Goal: Transaction & Acquisition: Purchase product/service

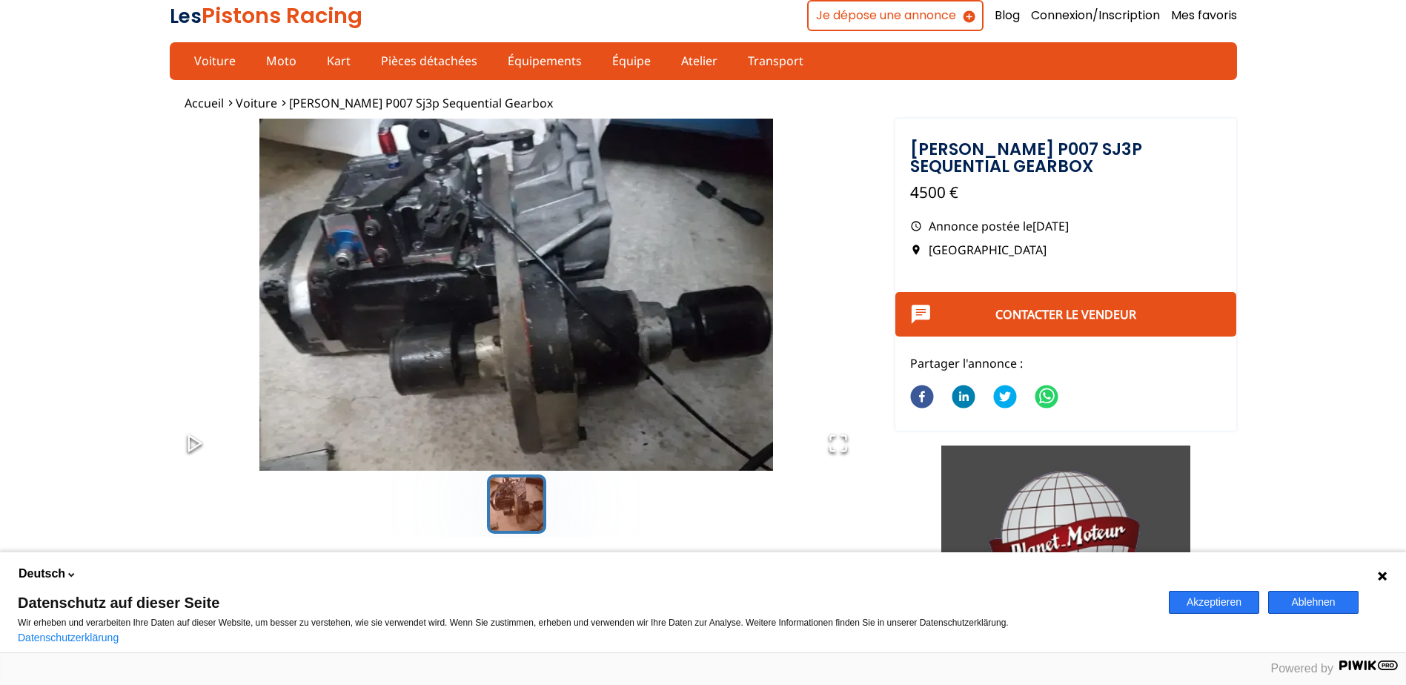
drag, startPoint x: 258, startPoint y: 101, endPoint x: 270, endPoint y: 101, distance: 12.6
click at [258, 101] on span "Voiture" at bounding box center [256, 103] width 41 height 16
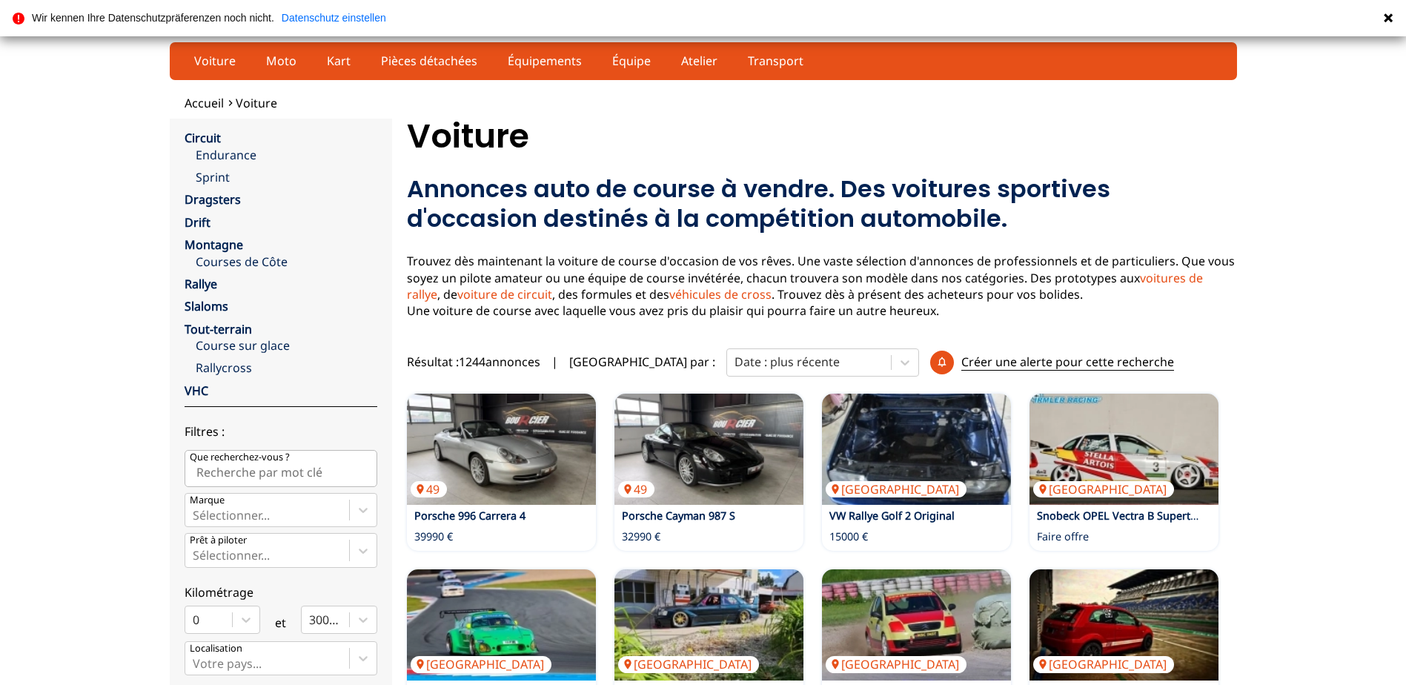
click at [1386, 17] on icon at bounding box center [1387, 17] width 9 height 9
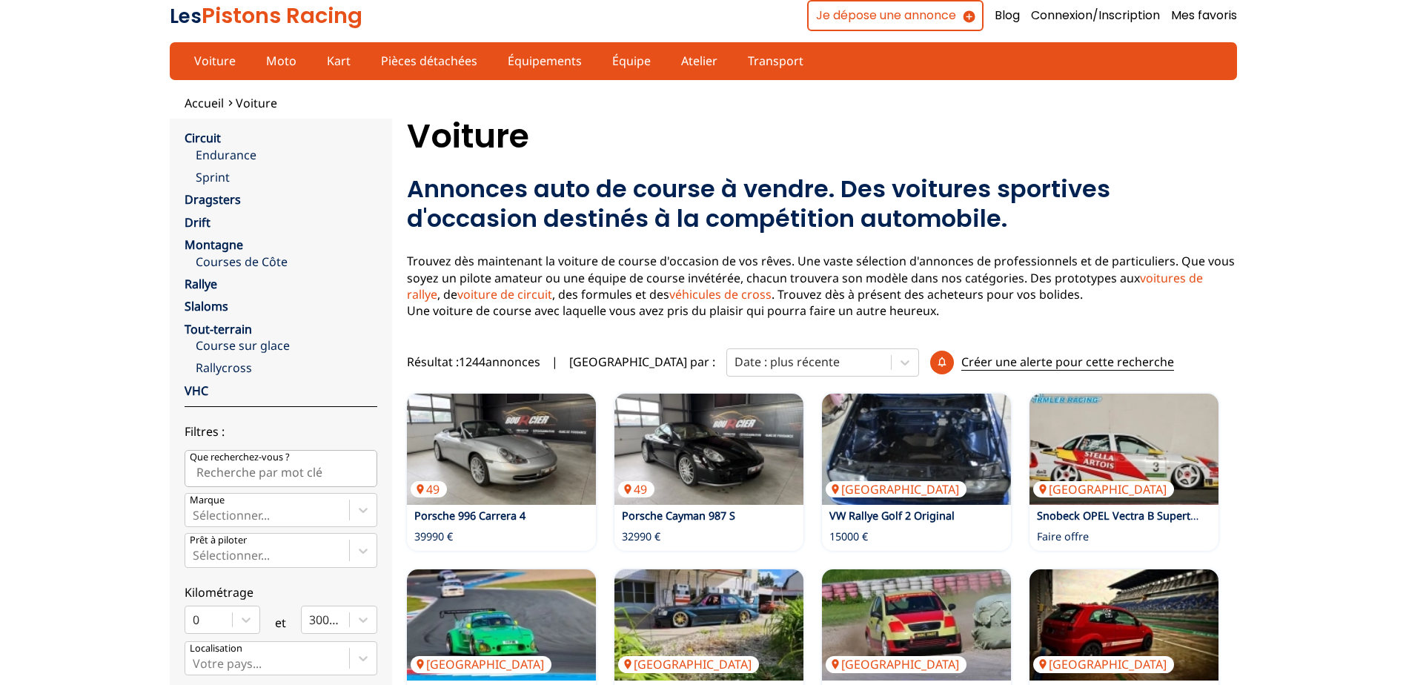
click at [205, 106] on span "Accueil" at bounding box center [204, 103] width 39 height 16
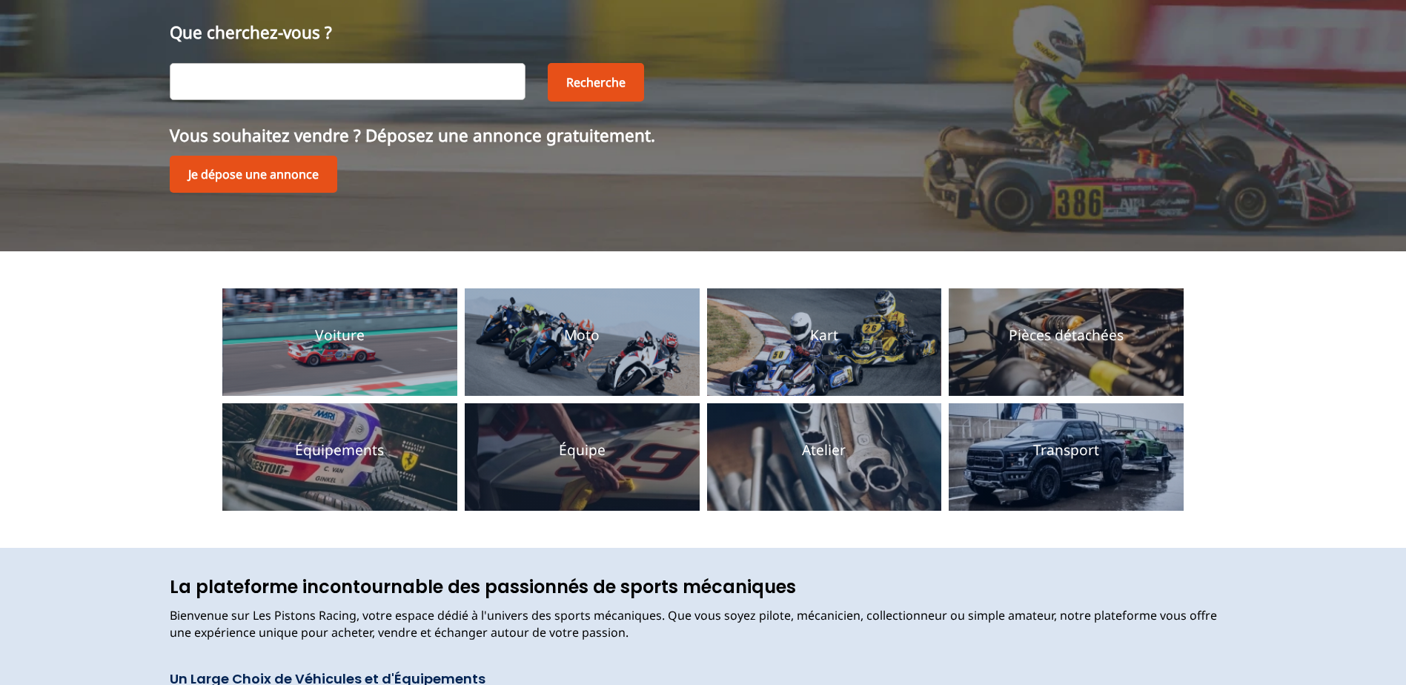
scroll to position [148, 0]
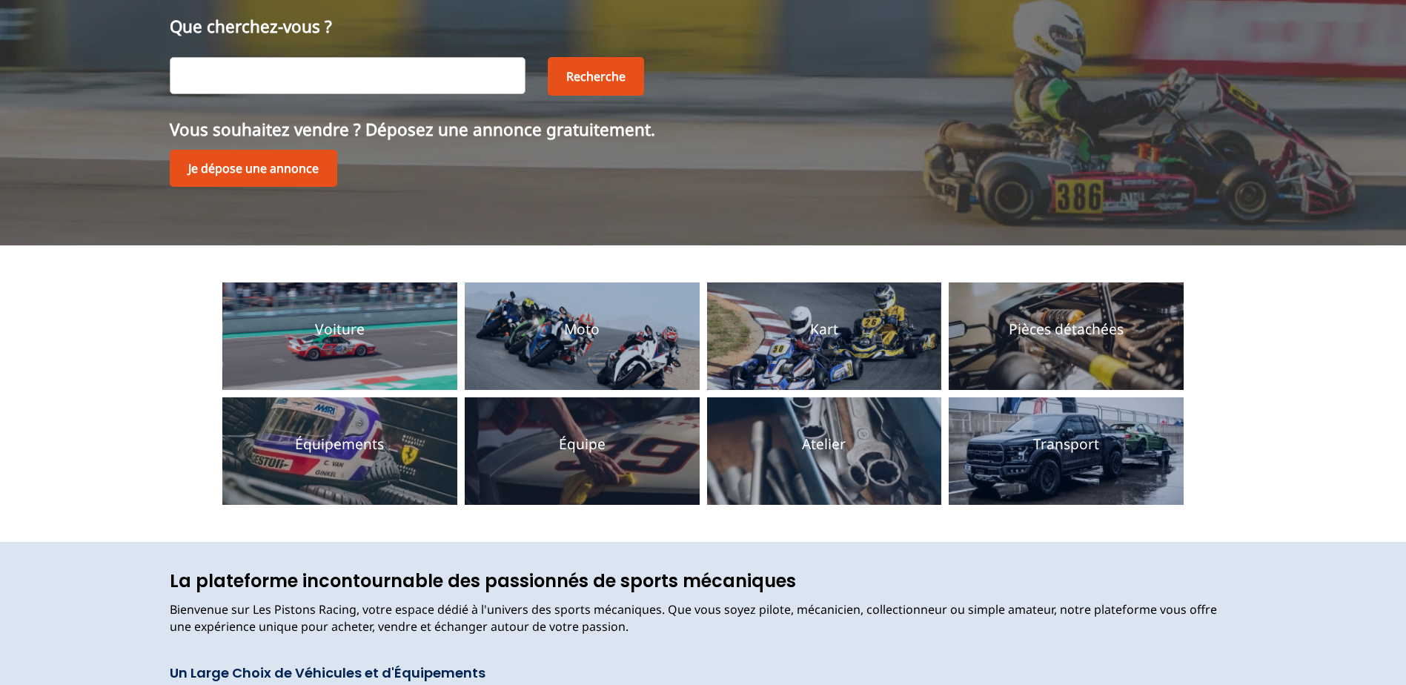
click at [332, 353] on button "Voir la catégorie" at bounding box center [339, 353] width 92 height 0
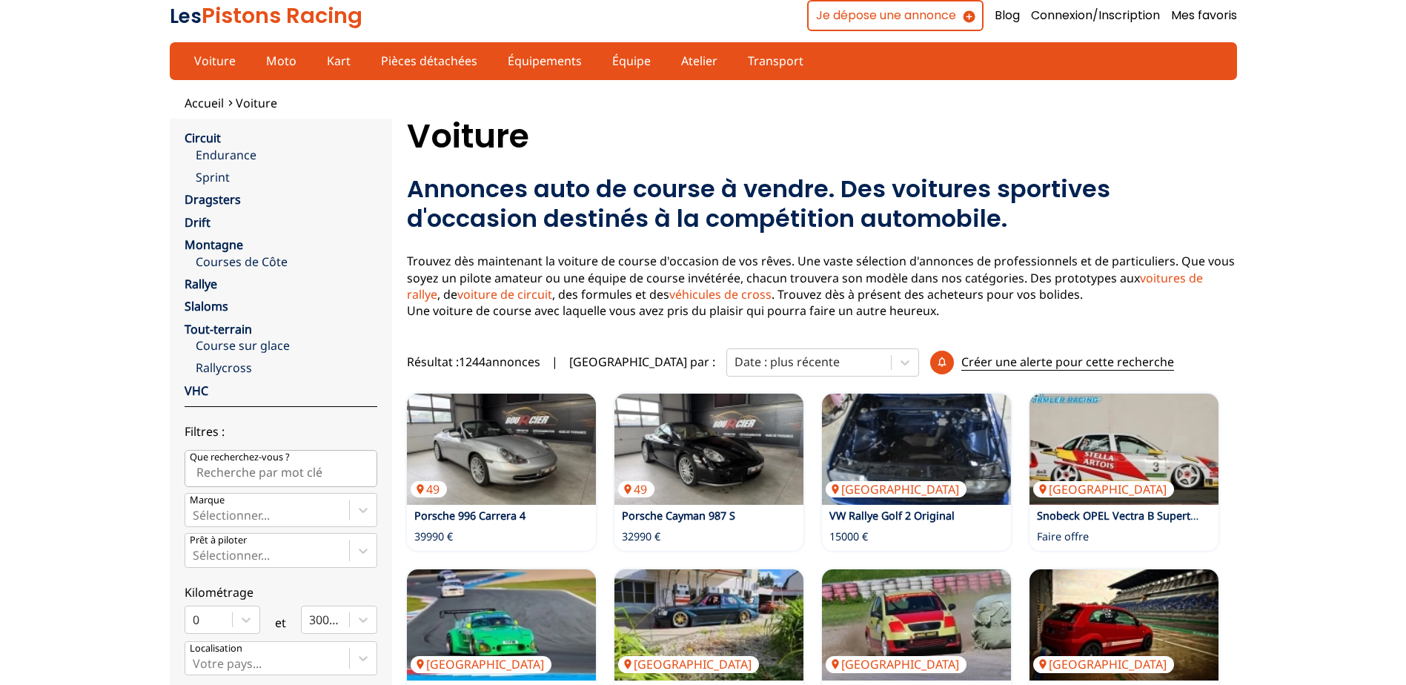
click at [210, 283] on link "Rallye" at bounding box center [201, 284] width 33 height 16
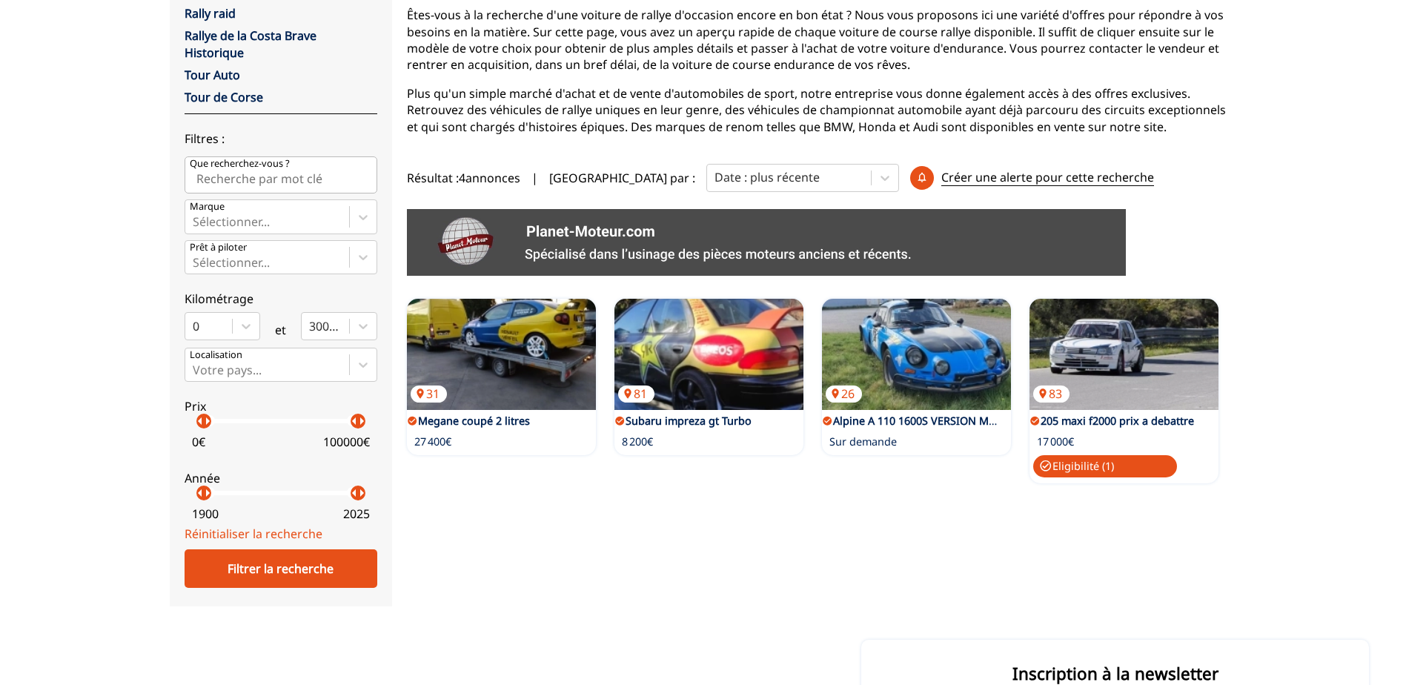
scroll to position [170, 0]
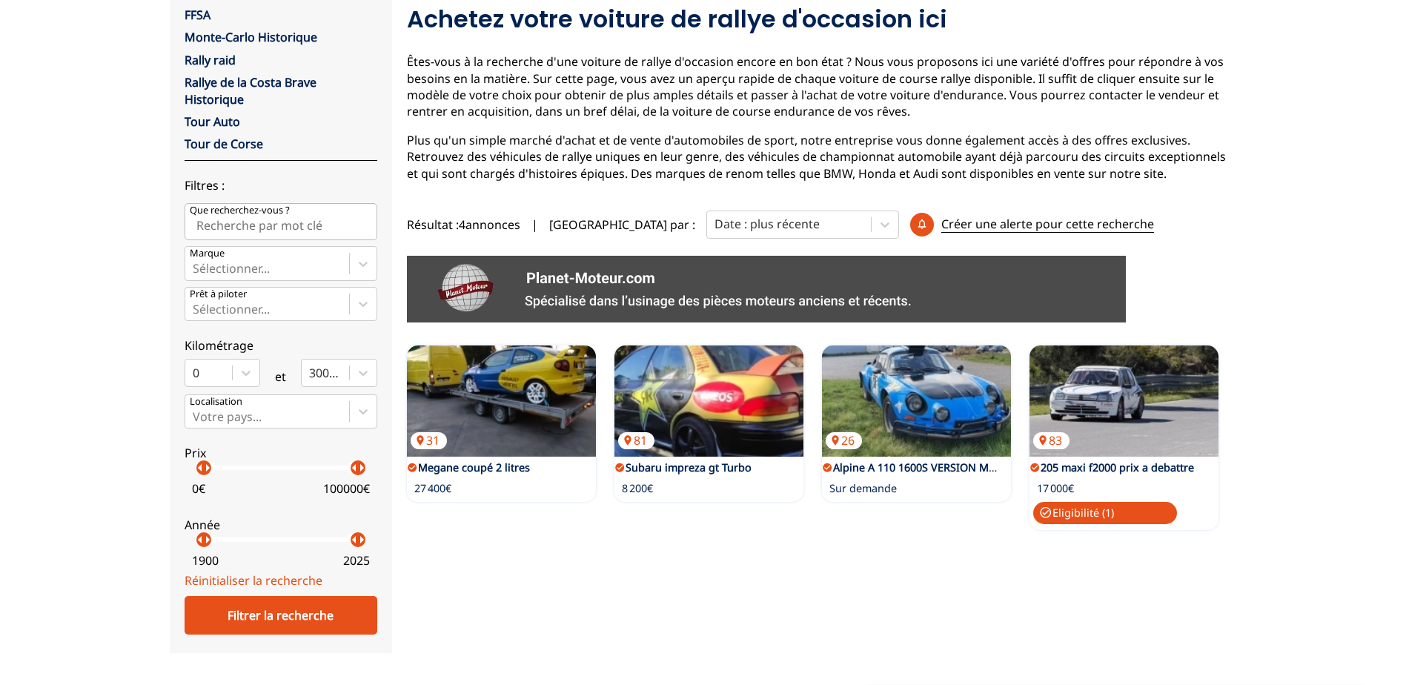
click at [502, 376] on img at bounding box center [501, 400] width 189 height 111
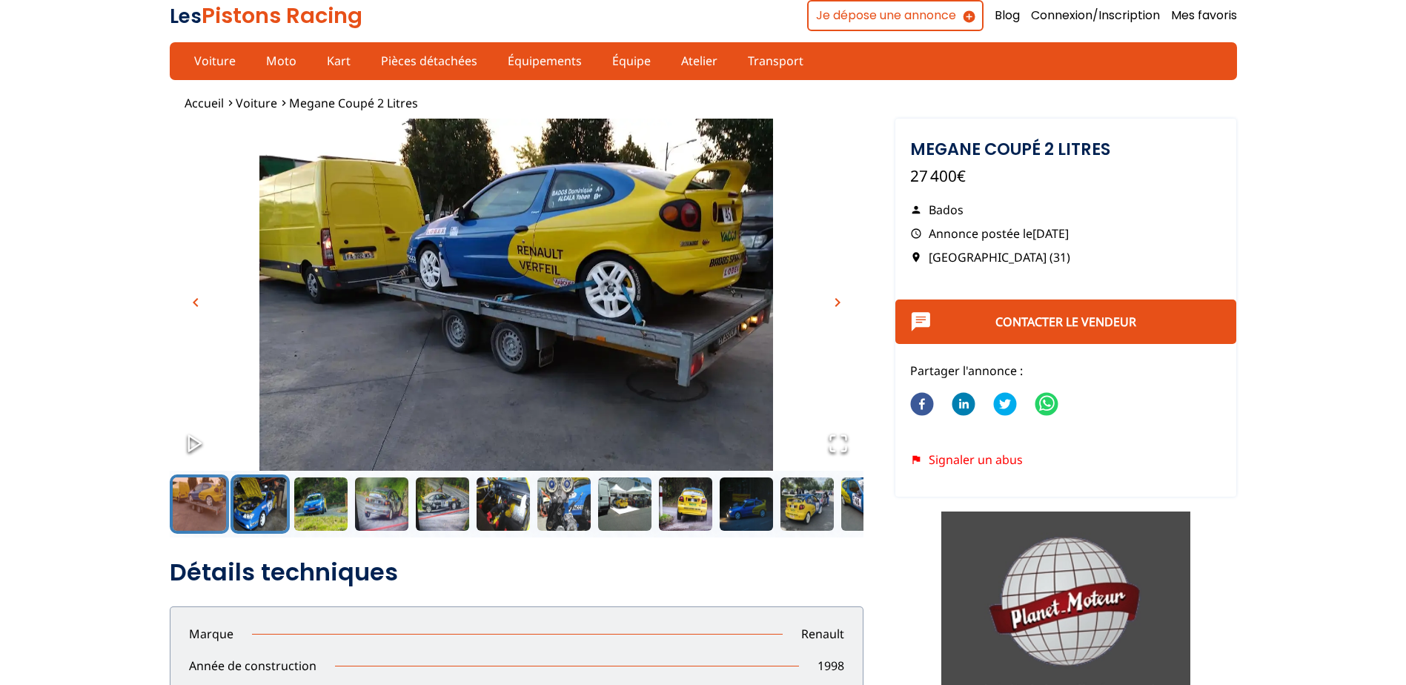
click at [251, 512] on button "Go to Slide 2" at bounding box center [259, 503] width 59 height 59
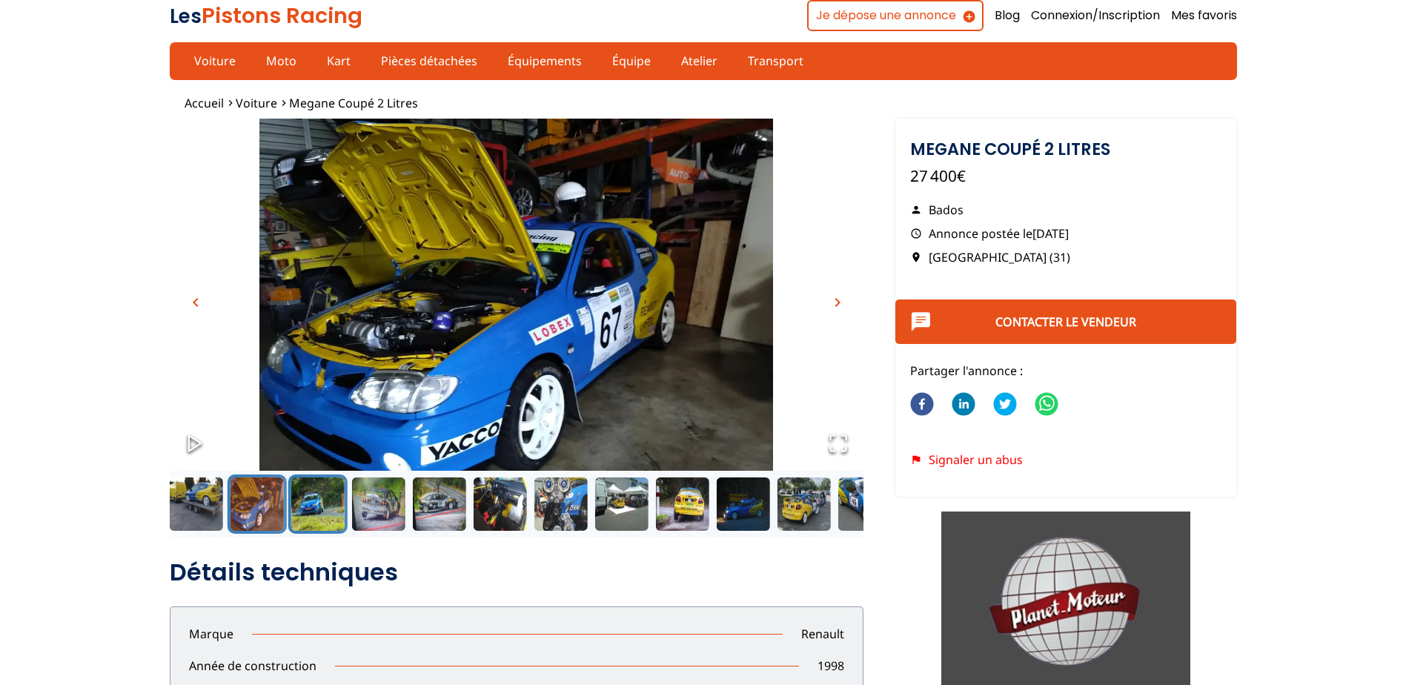
click at [319, 510] on button "Go to Slide 3" at bounding box center [317, 503] width 59 height 59
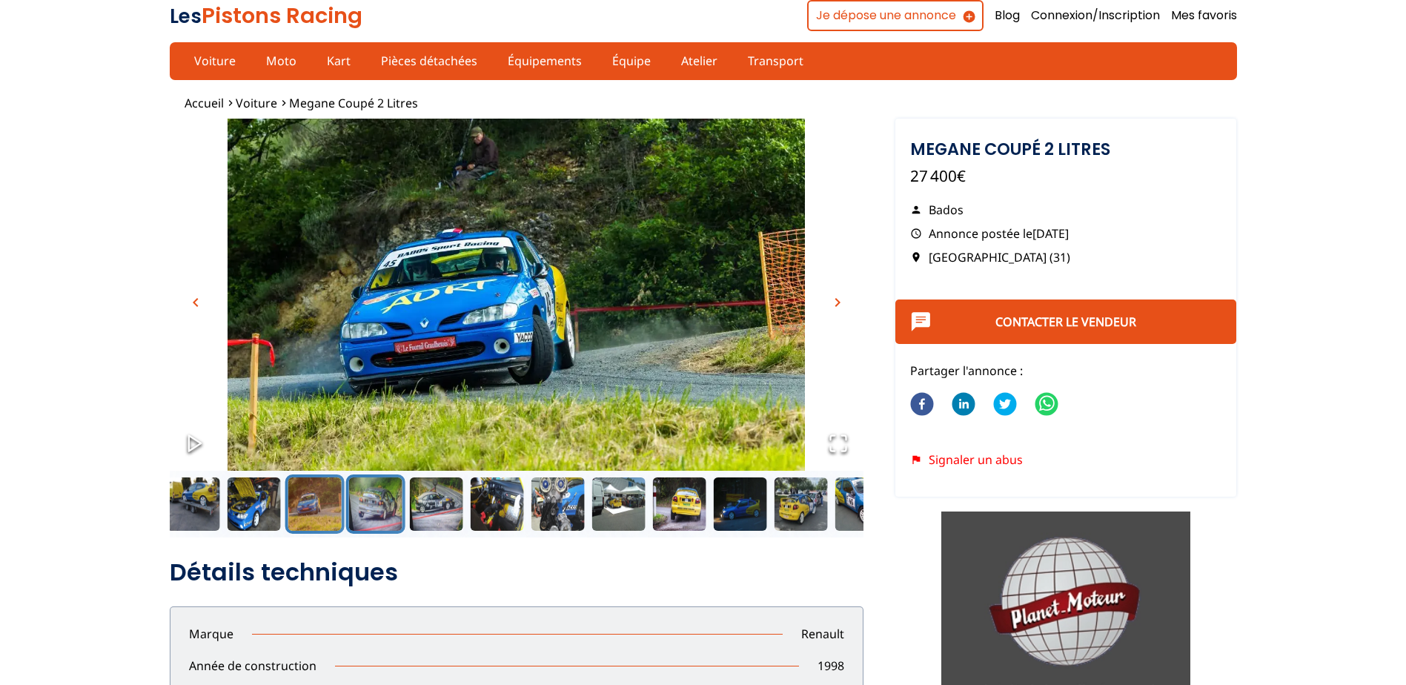
click at [372, 510] on button "Go to Slide 4" at bounding box center [374, 503] width 59 height 59
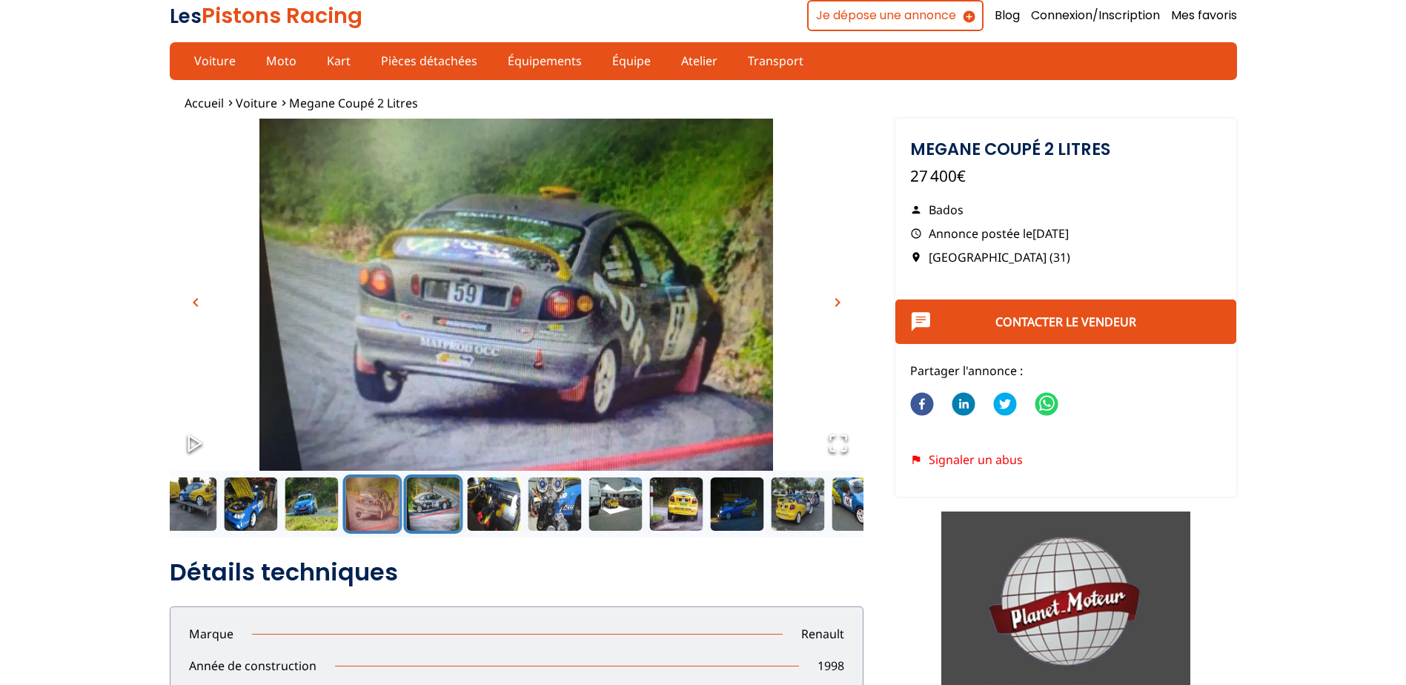
click at [445, 508] on button "Go to Slide 5" at bounding box center [432, 503] width 59 height 59
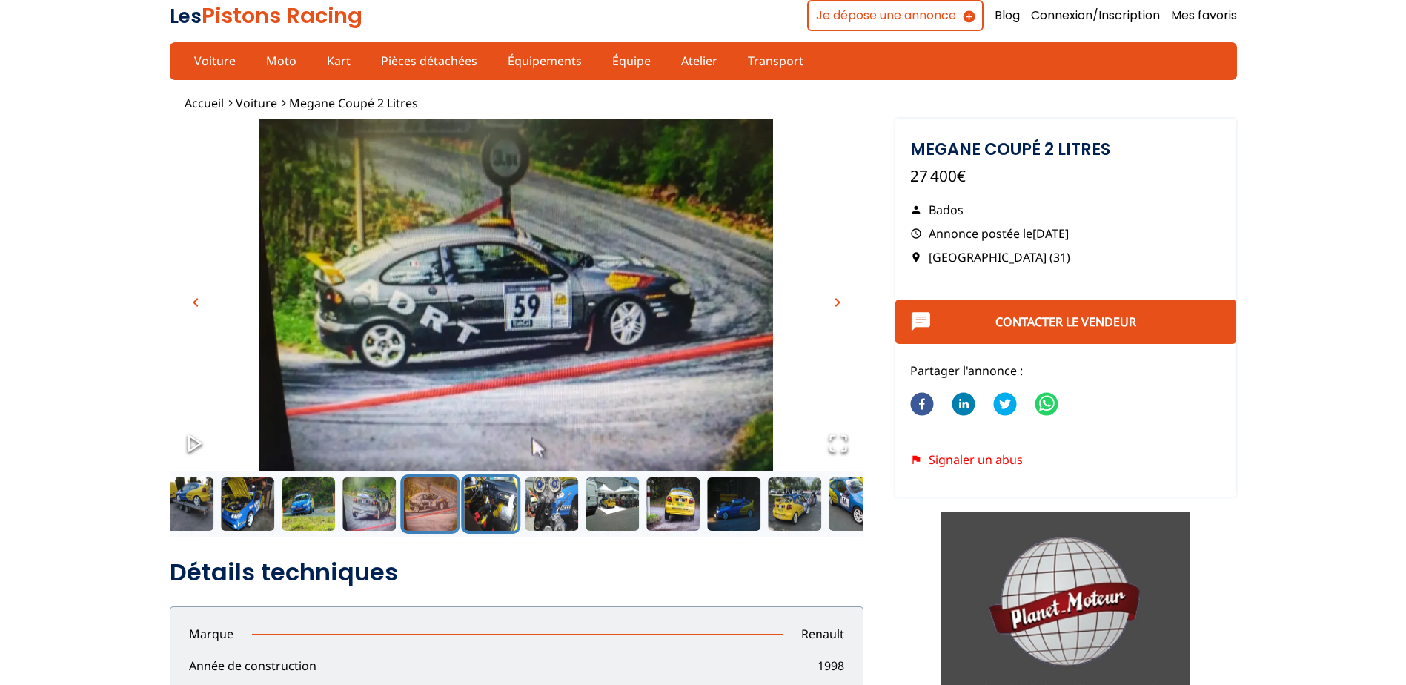
click at [497, 507] on button "Go to Slide 6" at bounding box center [490, 503] width 59 height 59
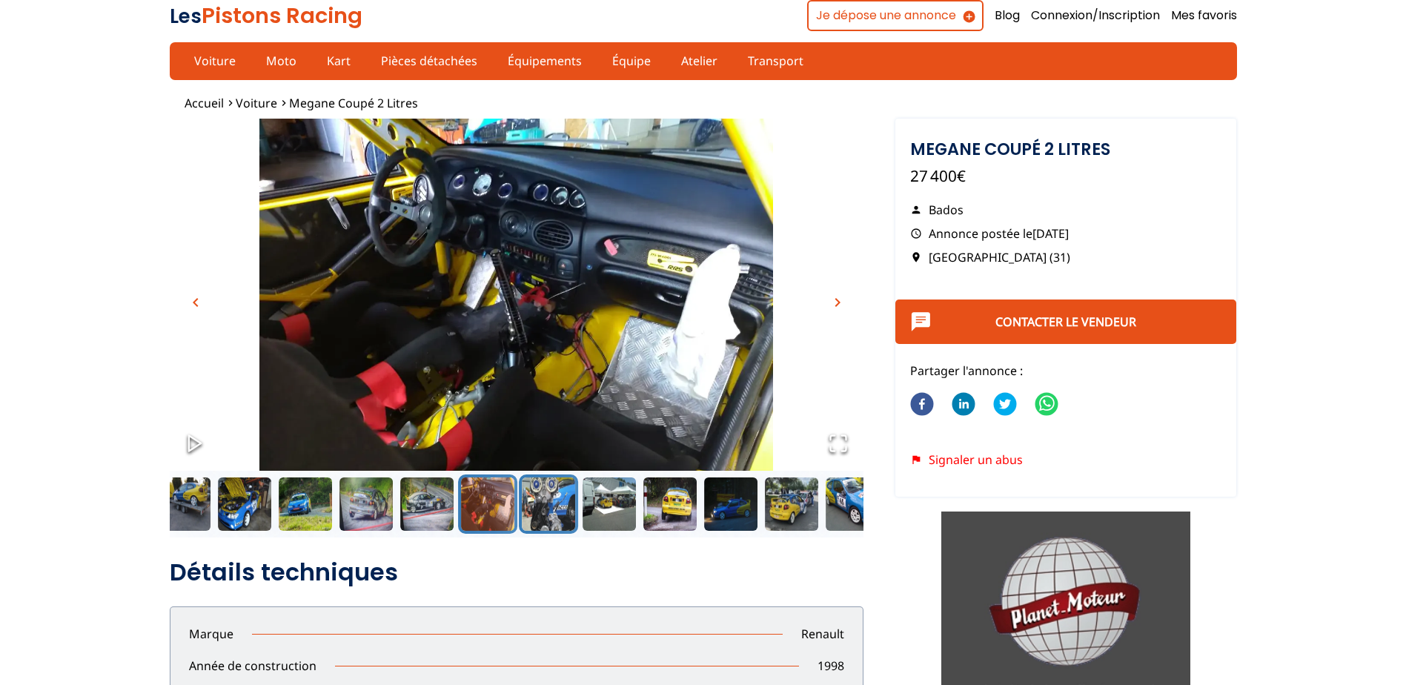
click at [551, 507] on button "Go to Slide 7" at bounding box center [548, 503] width 59 height 59
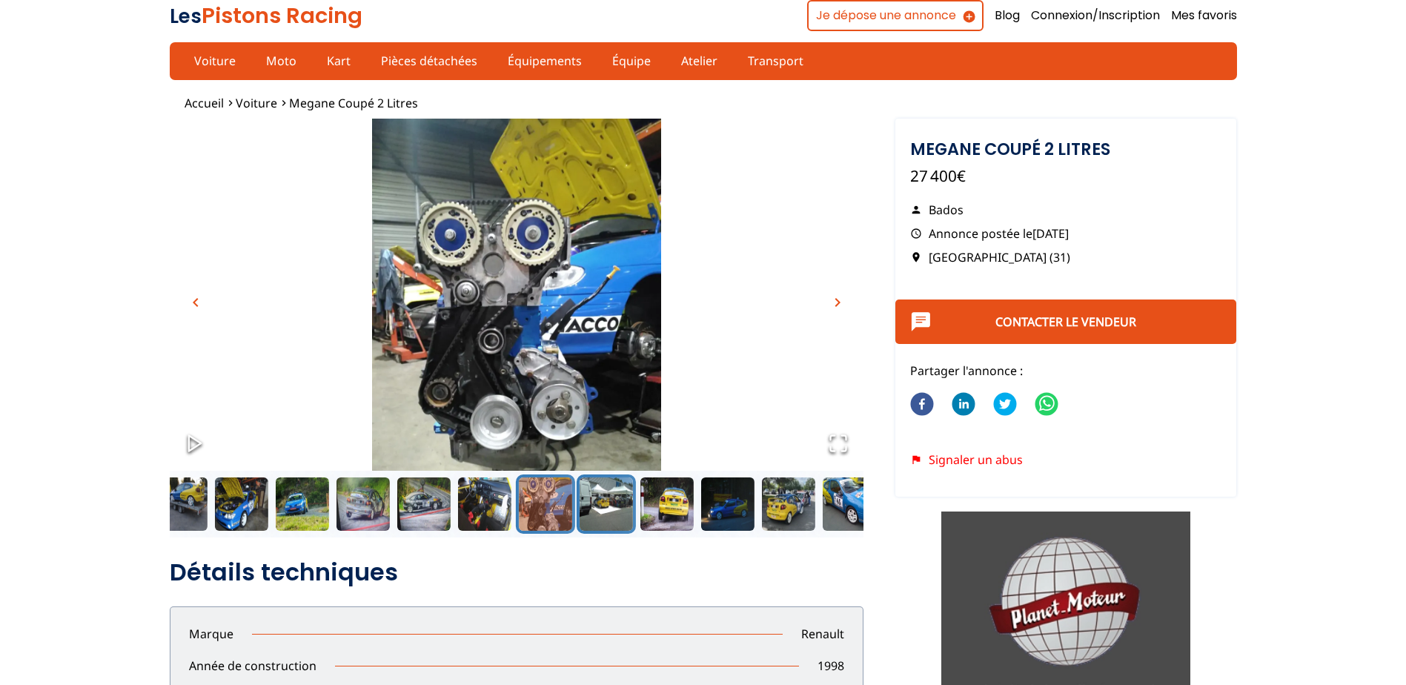
click at [607, 508] on button "Go to Slide 8" at bounding box center [605, 503] width 59 height 59
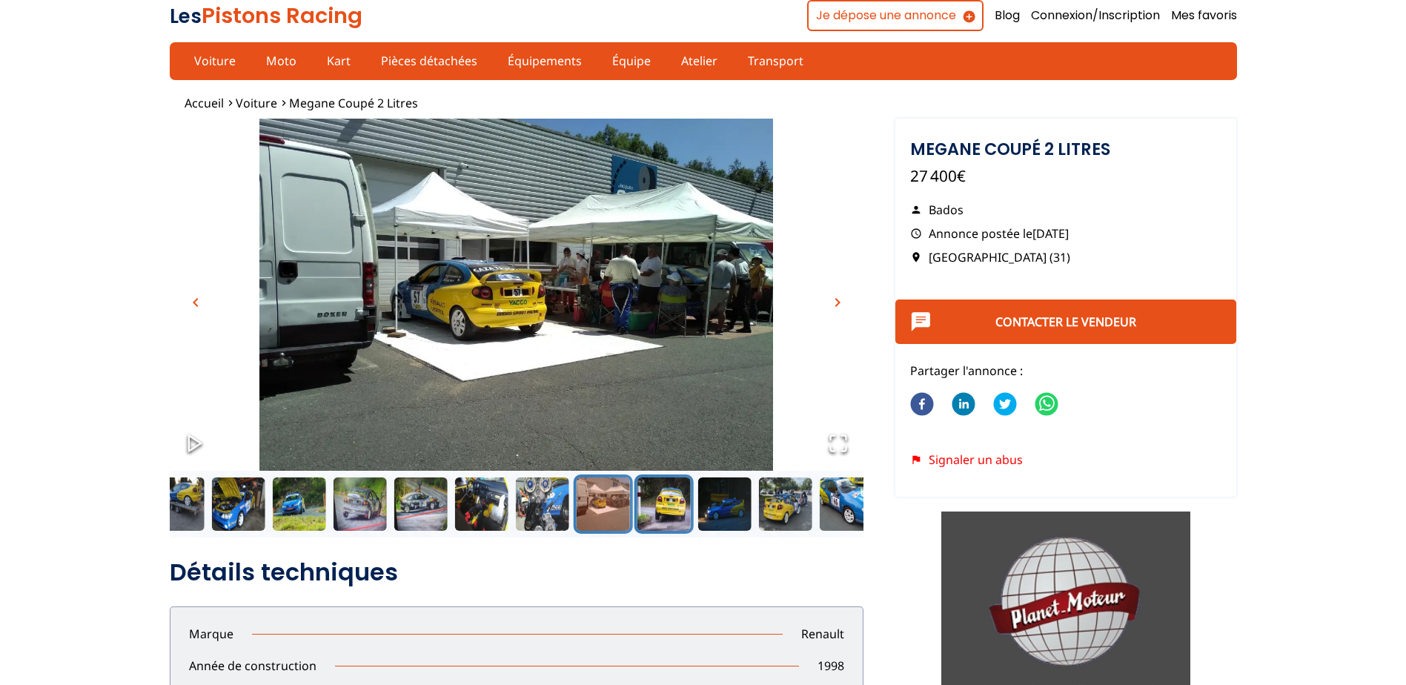
click at [643, 508] on button "Go to Slide 9" at bounding box center [663, 503] width 59 height 59
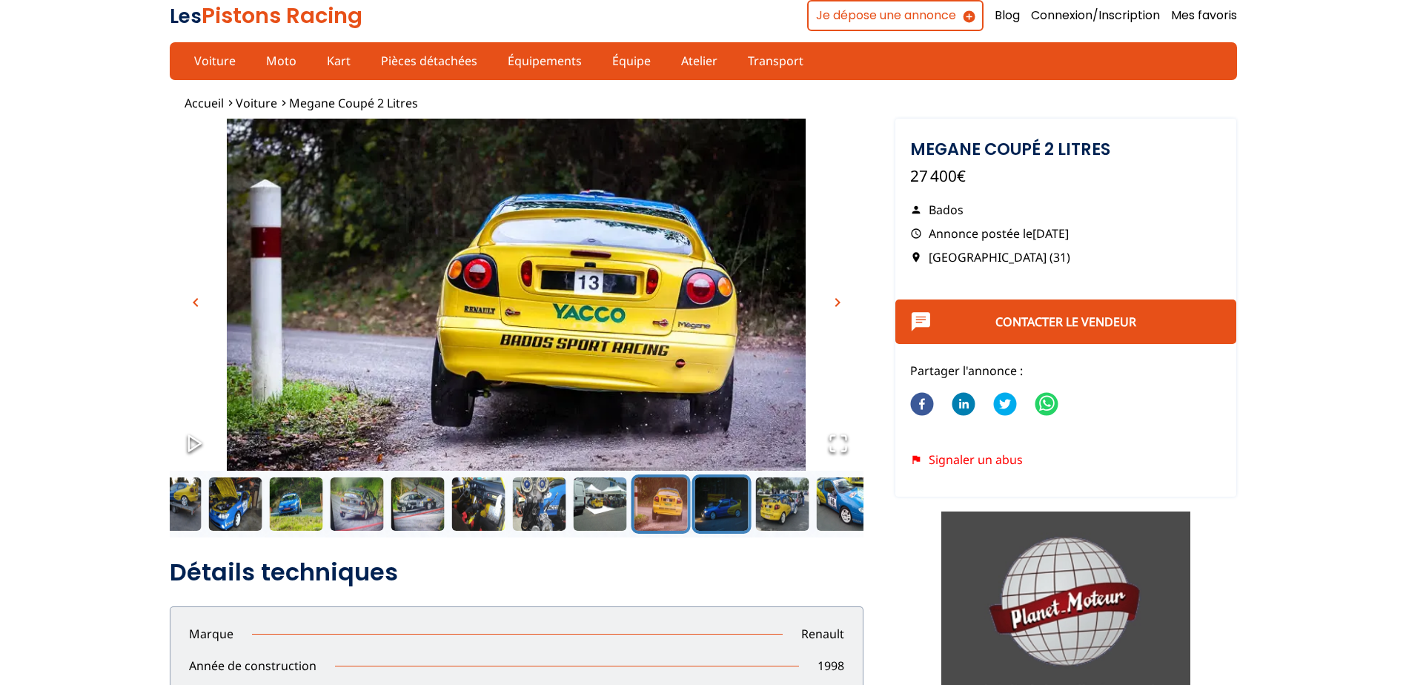
click at [717, 507] on button "Go to Slide 10" at bounding box center [720, 503] width 59 height 59
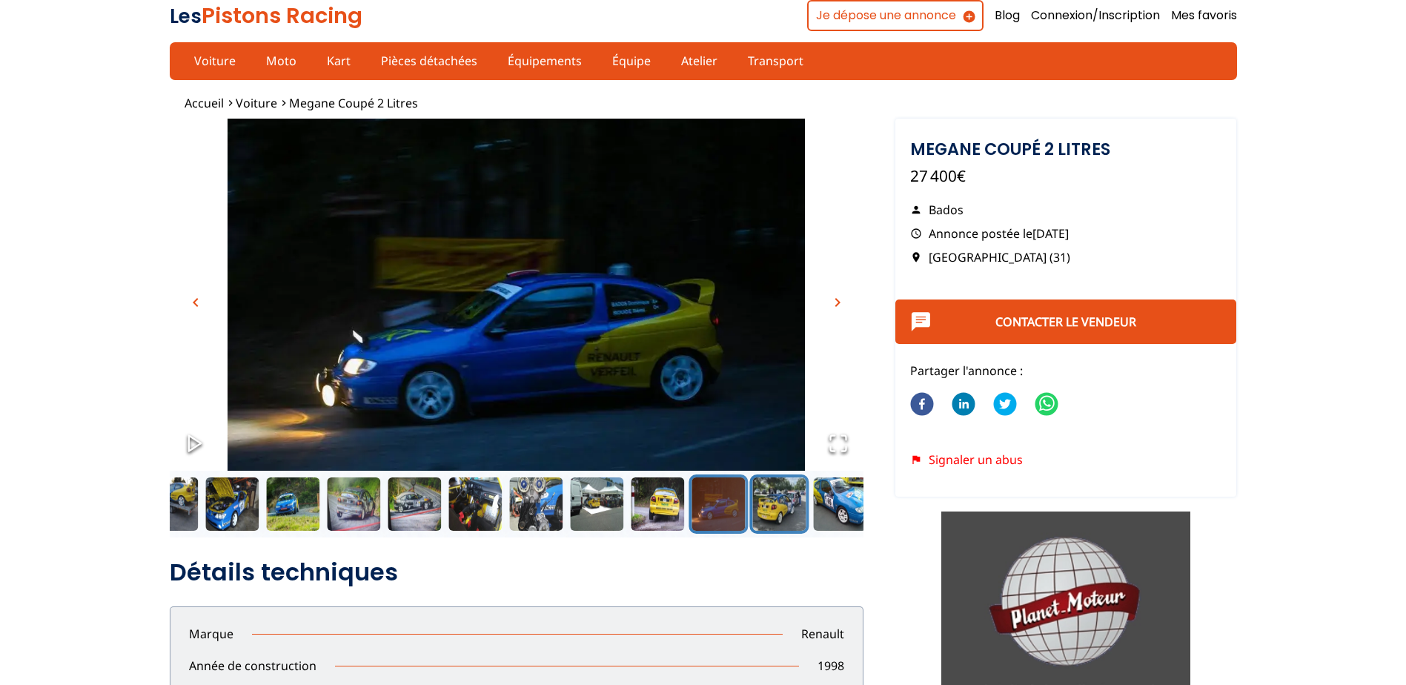
click at [799, 507] on button "Go to Slide 11" at bounding box center [778, 503] width 59 height 59
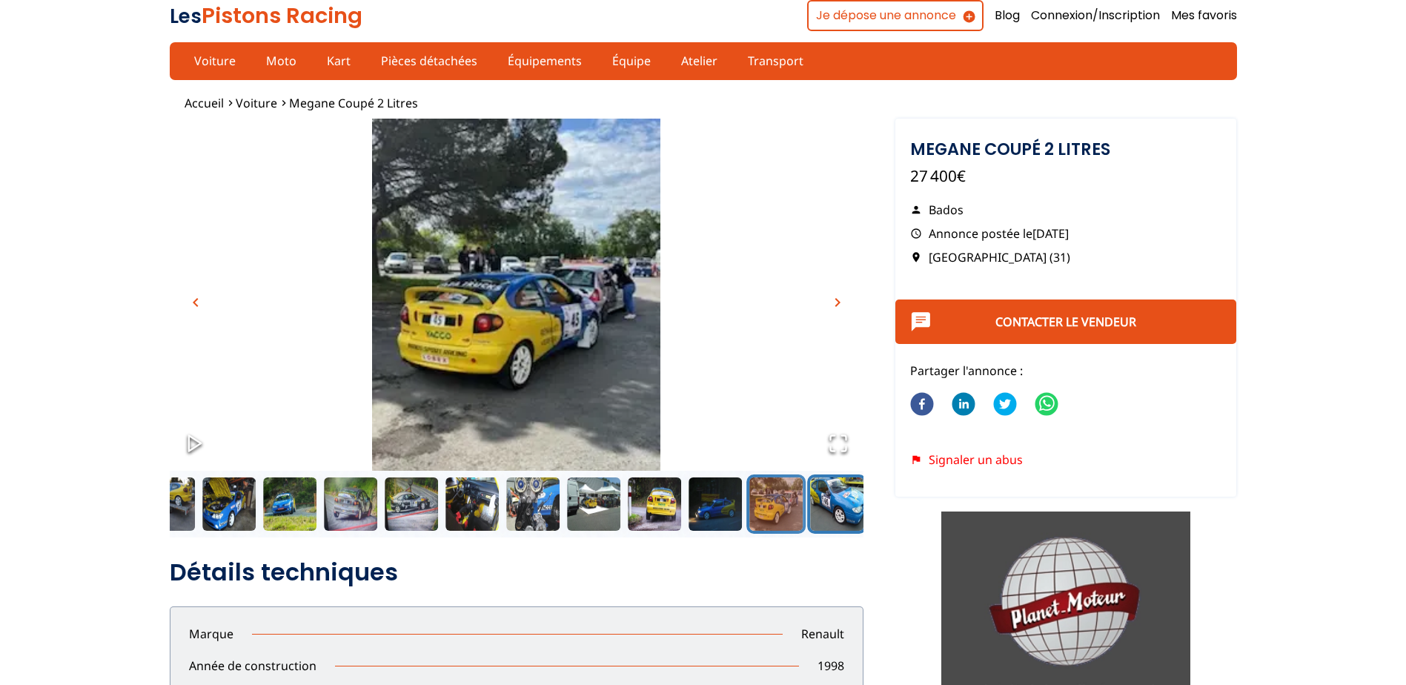
click at [842, 506] on button "Go to Slide 12" at bounding box center [836, 503] width 59 height 59
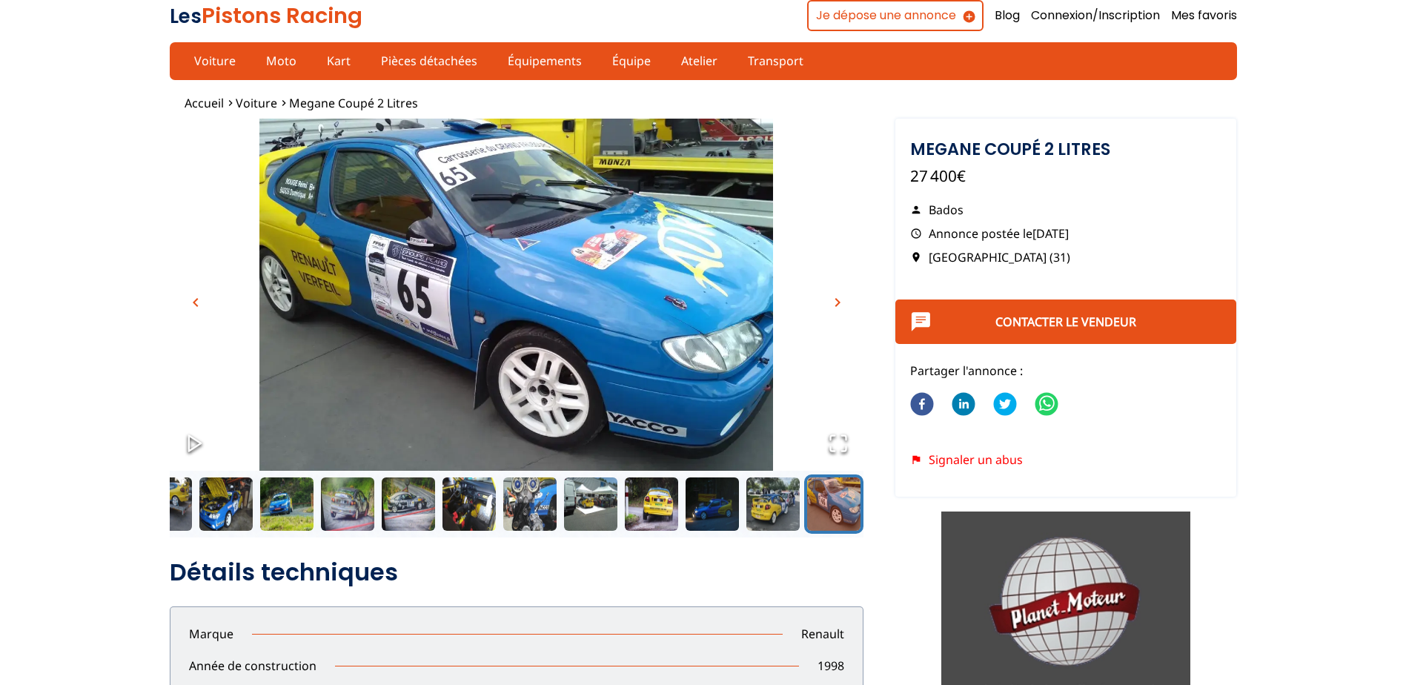
click at [245, 99] on span "Voiture" at bounding box center [256, 103] width 41 height 16
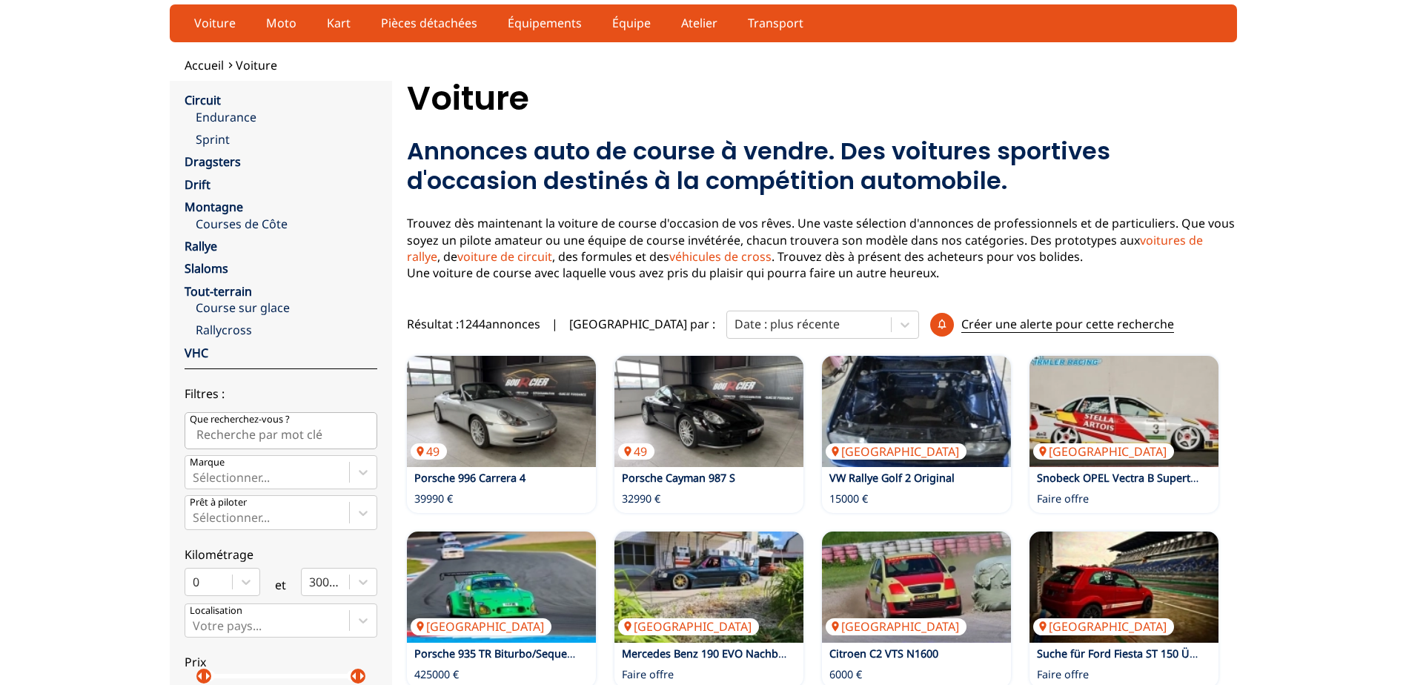
scroll to position [74, 0]
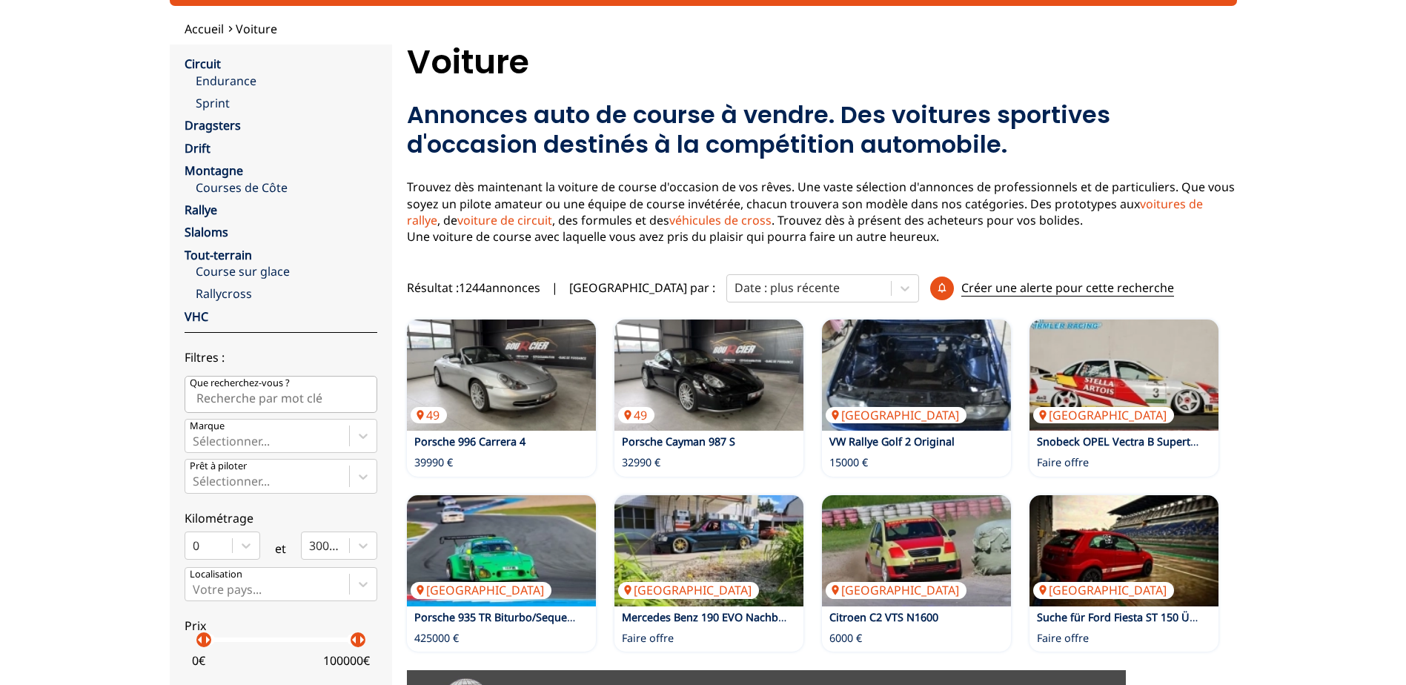
click at [203, 227] on link "Slaloms" at bounding box center [207, 232] width 44 height 16
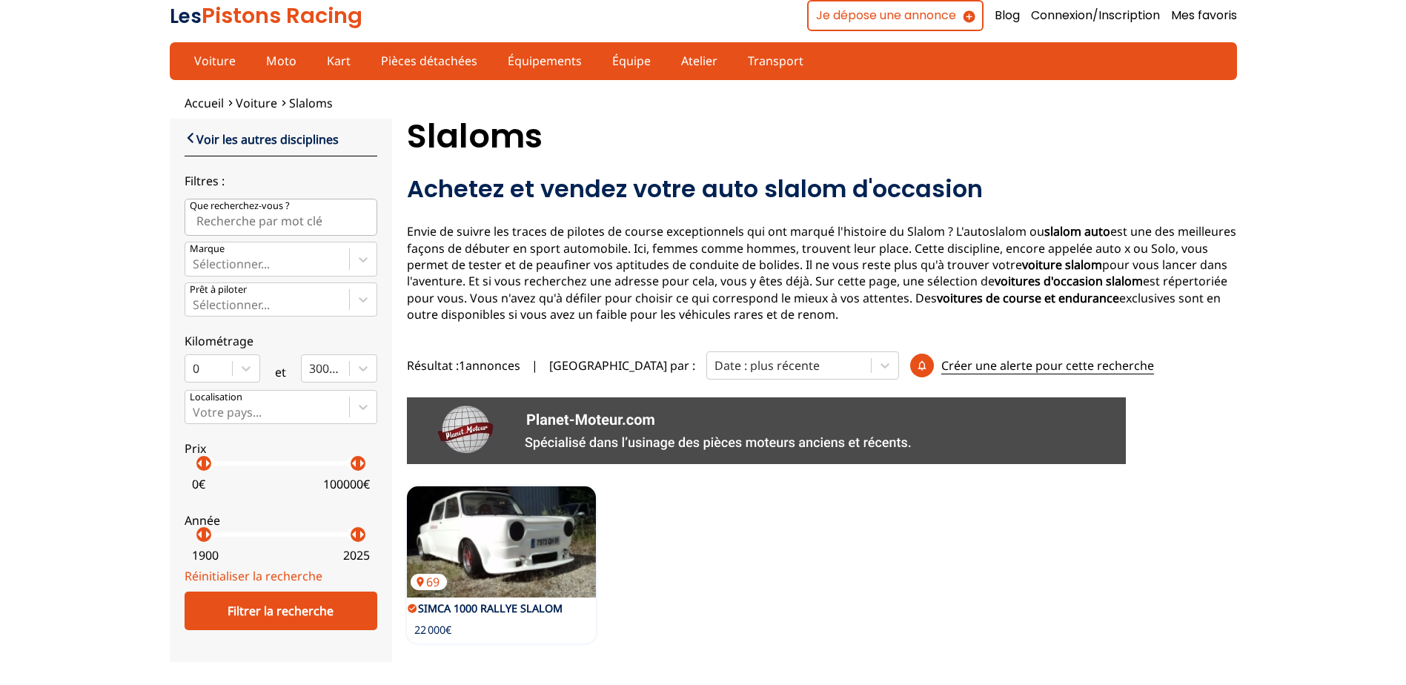
click at [215, 141] on link "Voir les autres disciplines" at bounding box center [262, 139] width 154 height 18
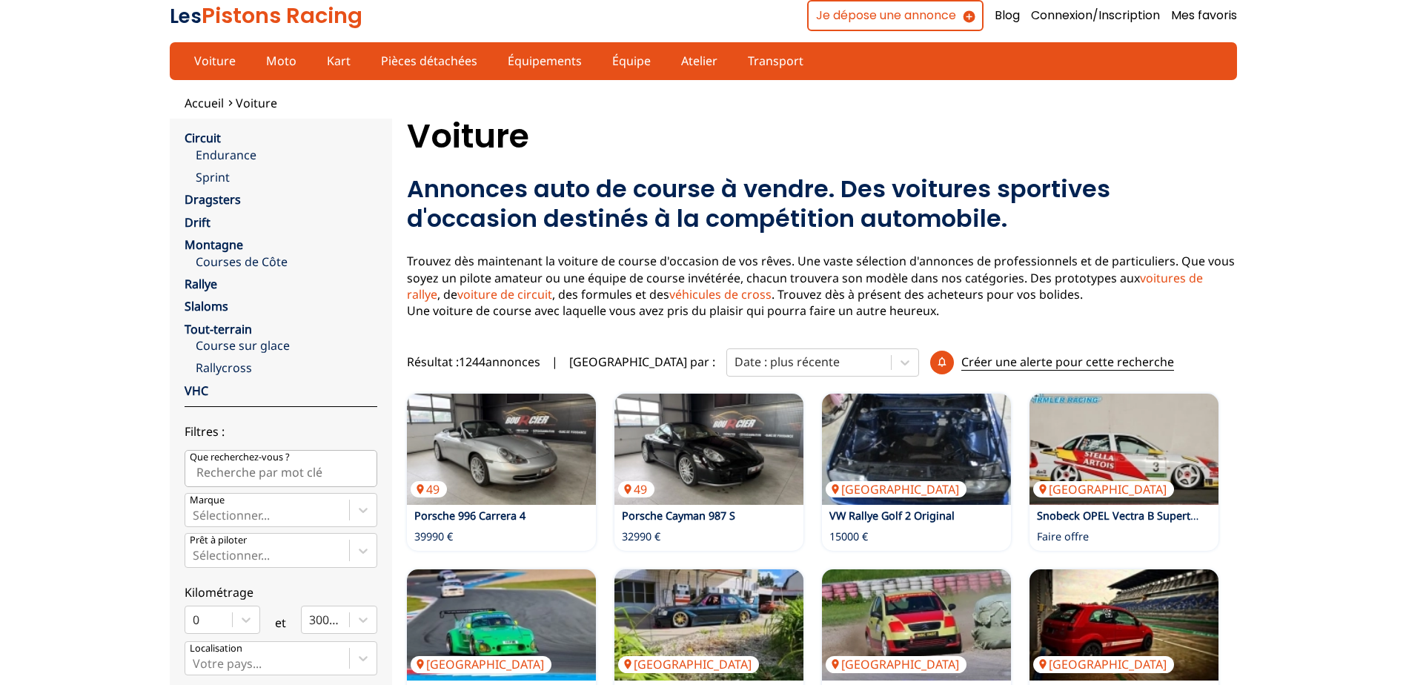
click at [219, 178] on link "Sprint" at bounding box center [287, 177] width 182 height 16
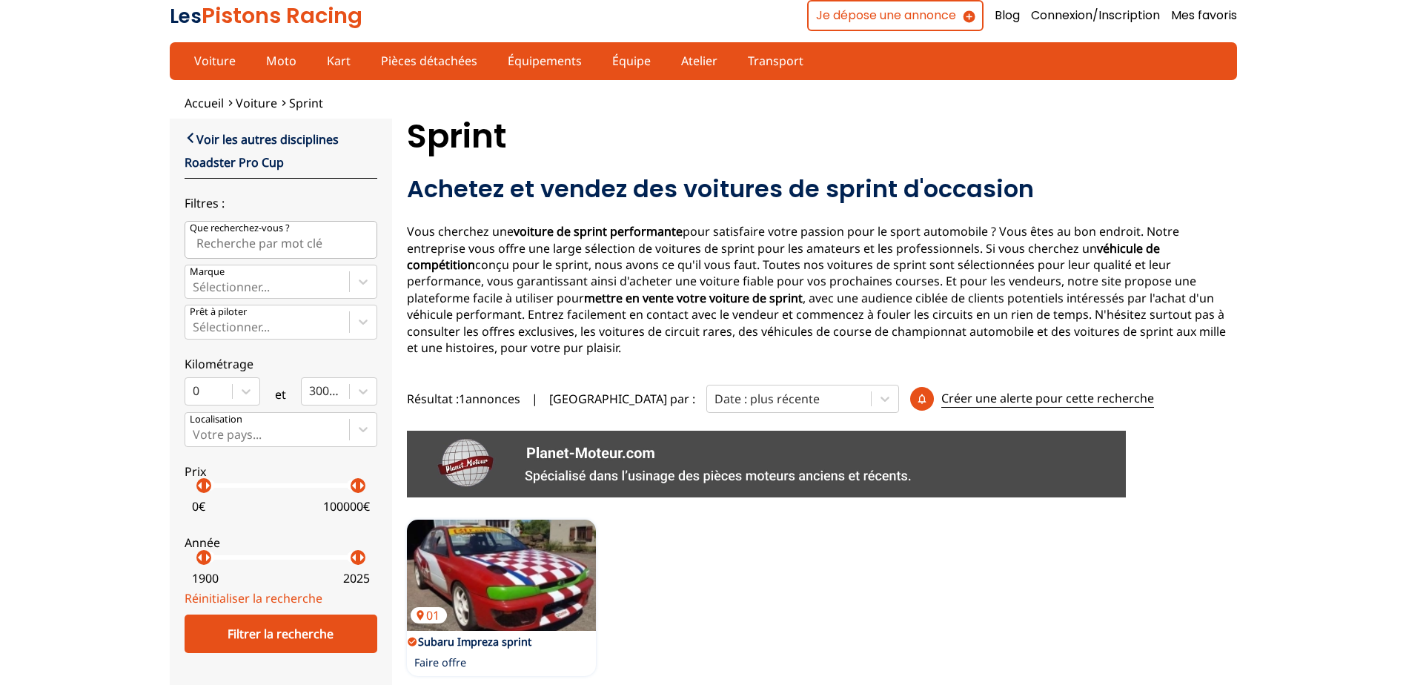
click at [209, 139] on link "Voir les autres disciplines" at bounding box center [262, 139] width 154 height 18
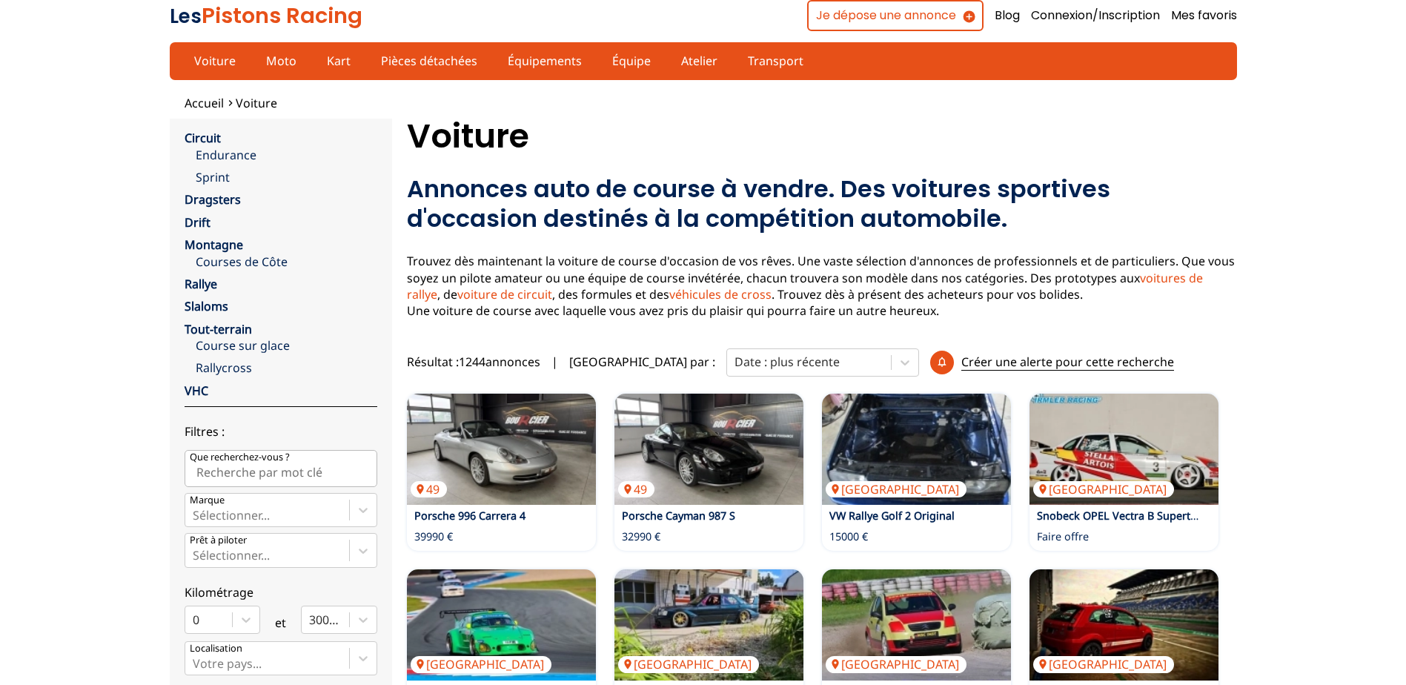
click at [206, 154] on link "Endurance" at bounding box center [287, 155] width 182 height 16
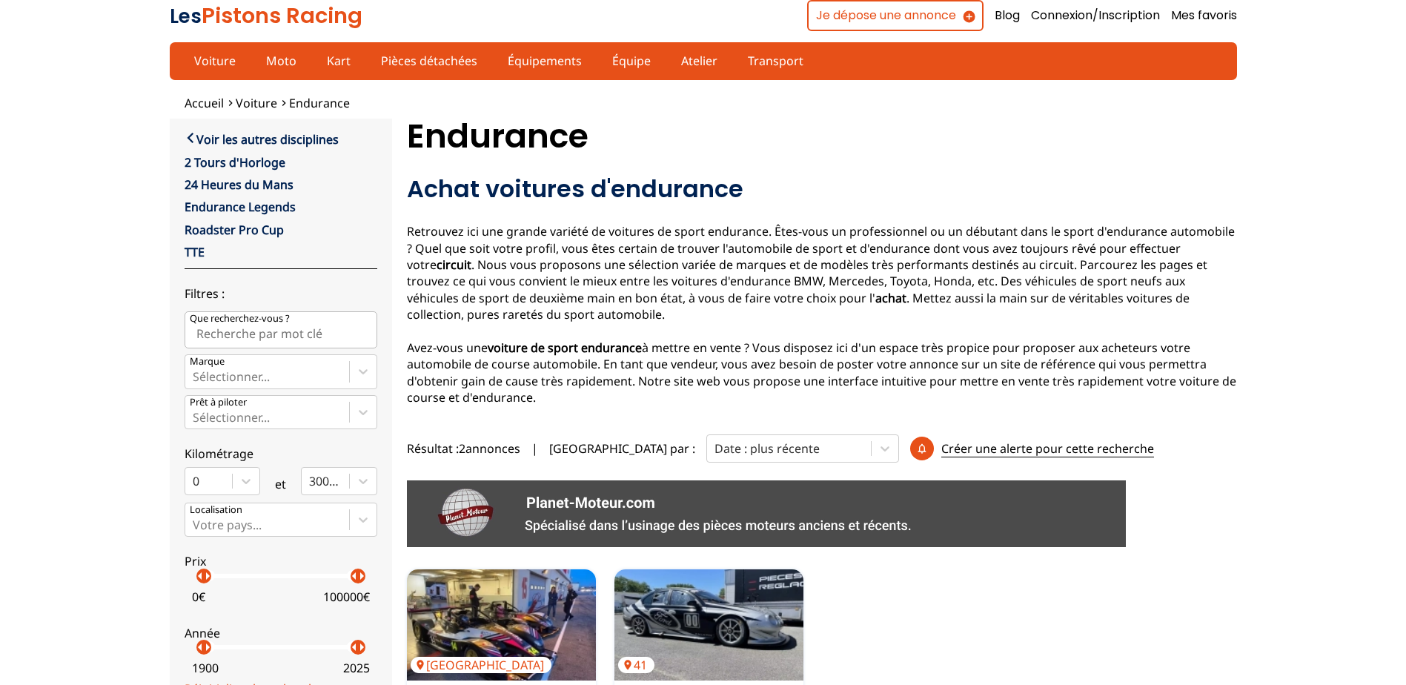
click at [210, 103] on span "Accueil" at bounding box center [204, 103] width 39 height 16
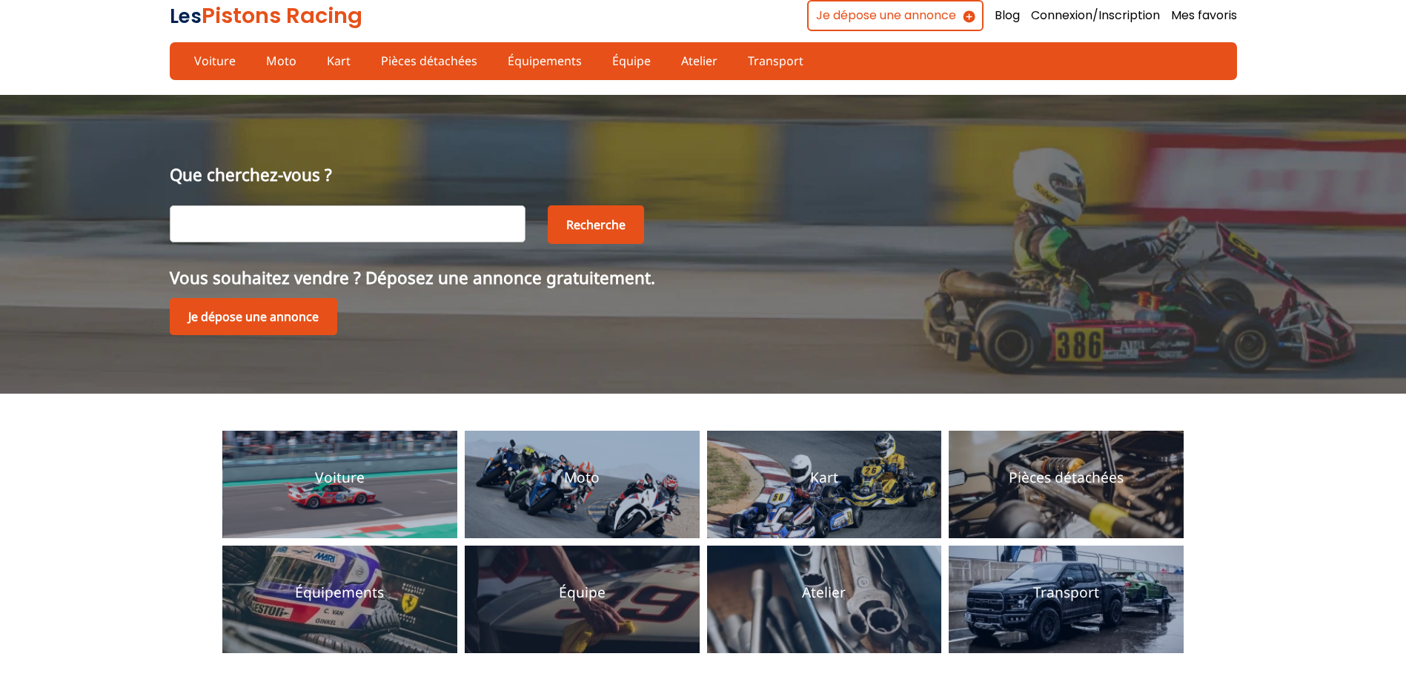
click at [271, 62] on link "Moto" at bounding box center [281, 60] width 50 height 25
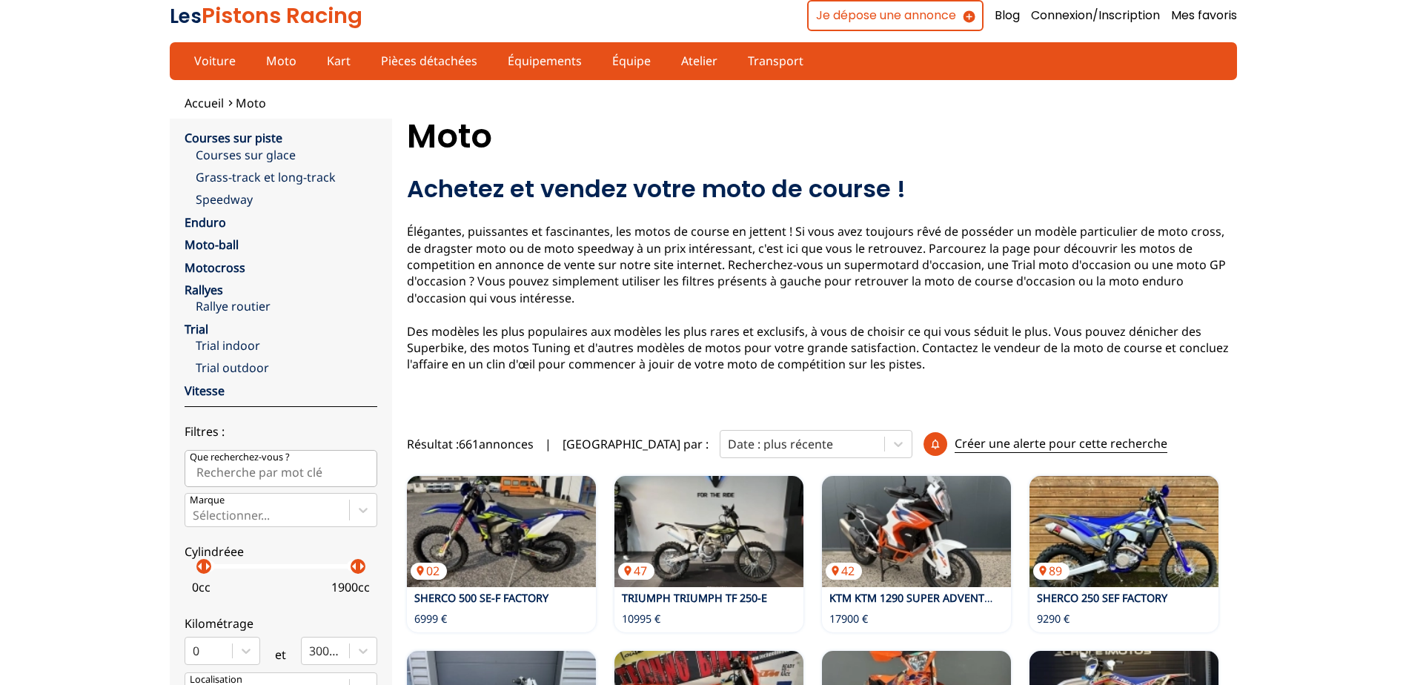
click at [330, 65] on link "Kart" at bounding box center [338, 60] width 43 height 25
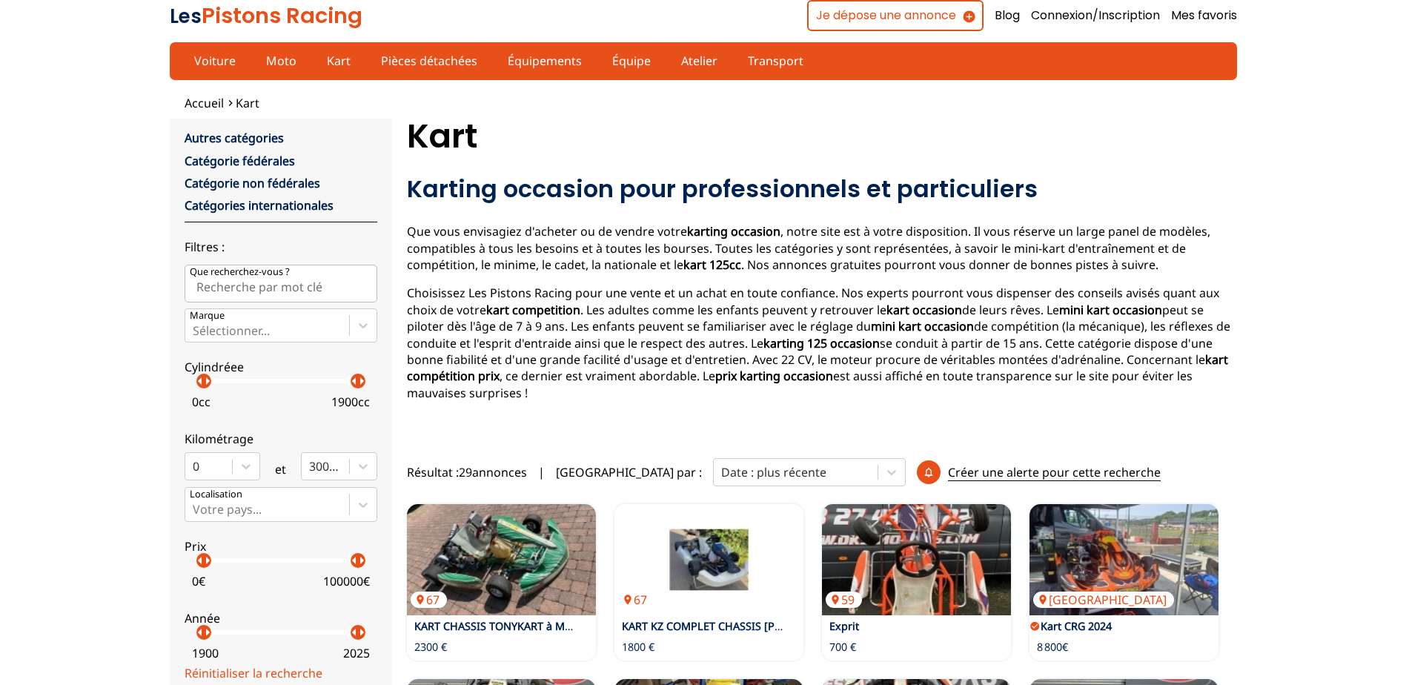
click at [431, 64] on link "Pièces détachées" at bounding box center [429, 60] width 116 height 25
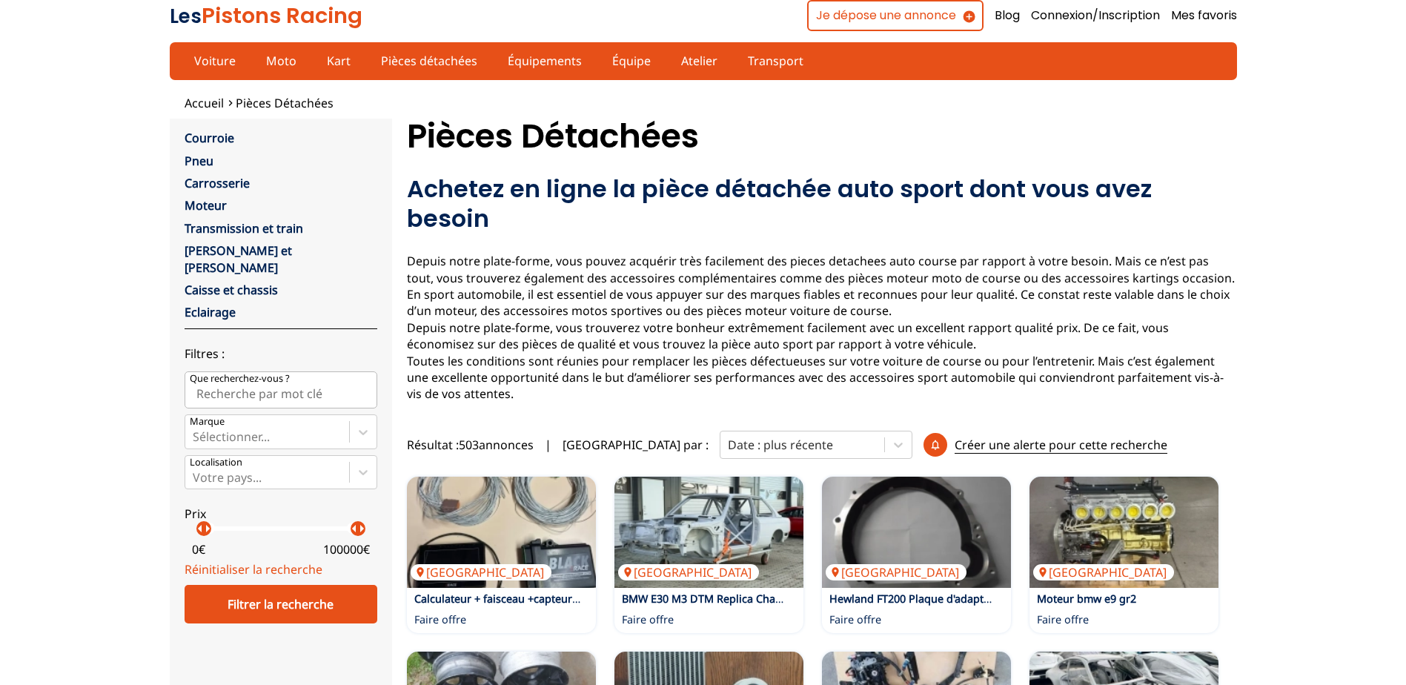
click at [305, 415] on div "Sélectionner..." at bounding box center [267, 431] width 164 height 33
click at [196, 430] on input "Marque Sélectionner..." at bounding box center [194, 436] width 3 height 13
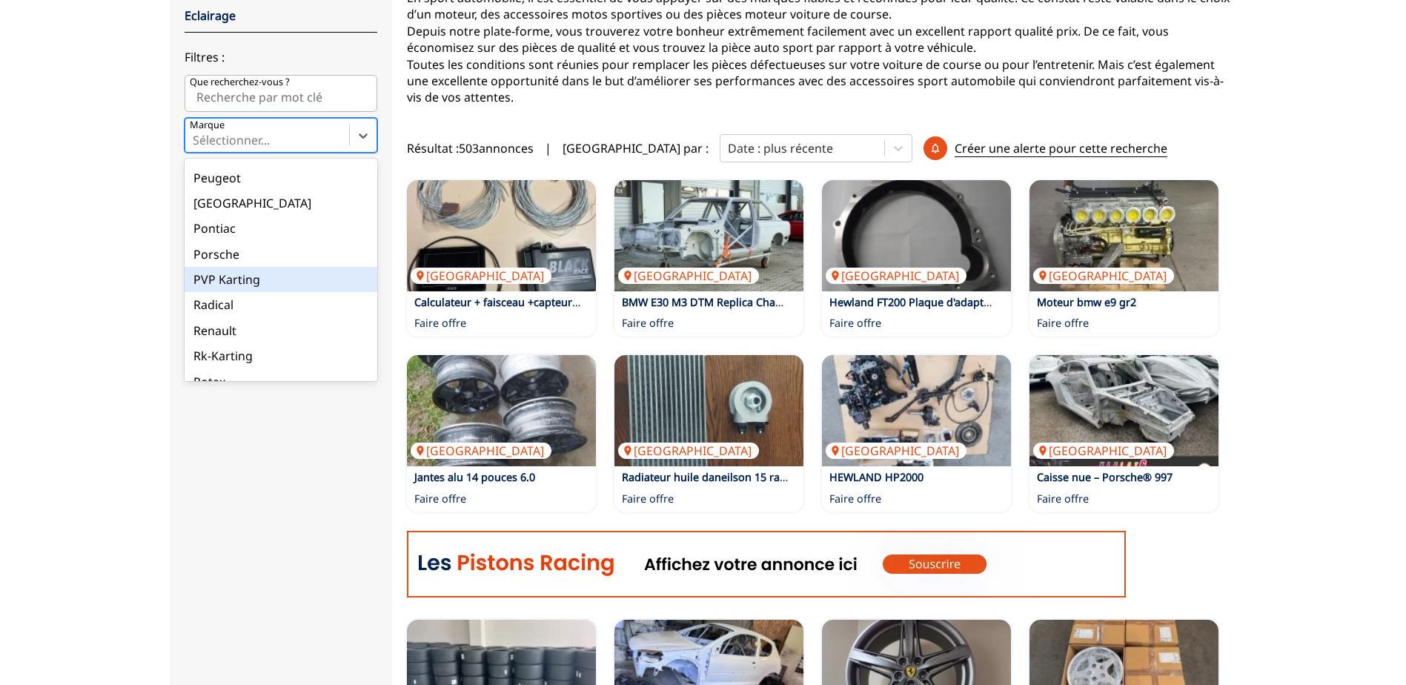
scroll to position [2593, 0]
click at [249, 244] on div "Renault" at bounding box center [281, 256] width 193 height 25
click at [196, 147] on input "Marque option Renault focused, 106 of 137. 137 results available. Use Up and Do…" at bounding box center [194, 139] width 3 height 13
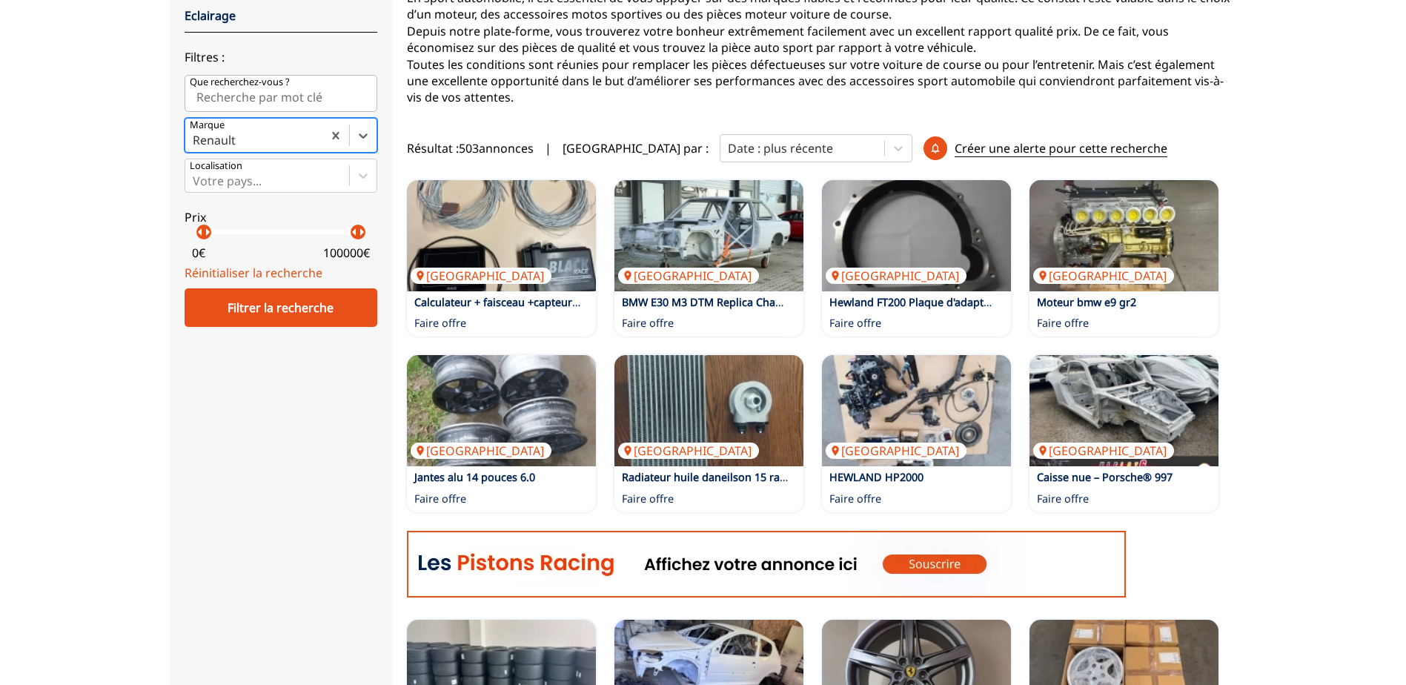
click at [308, 288] on div "Filtrer la recherche" at bounding box center [281, 307] width 193 height 39
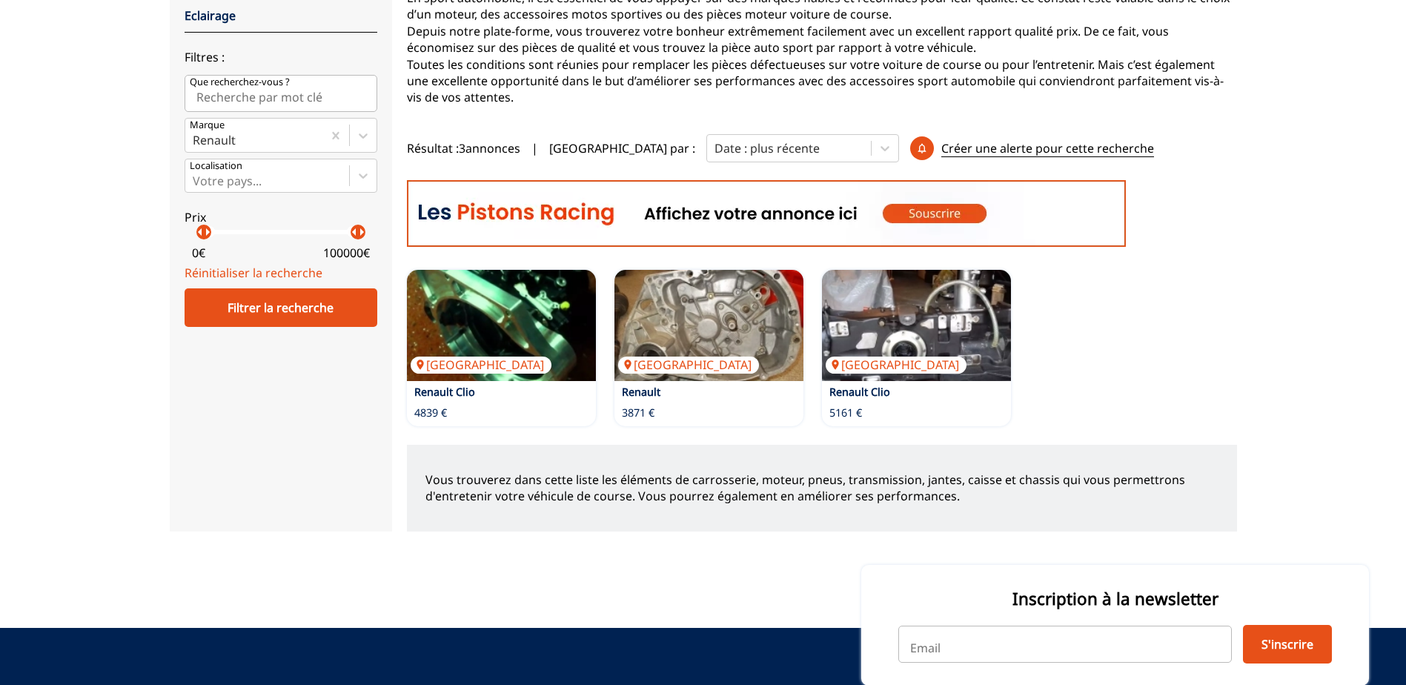
click at [539, 322] on img at bounding box center [501, 325] width 189 height 111
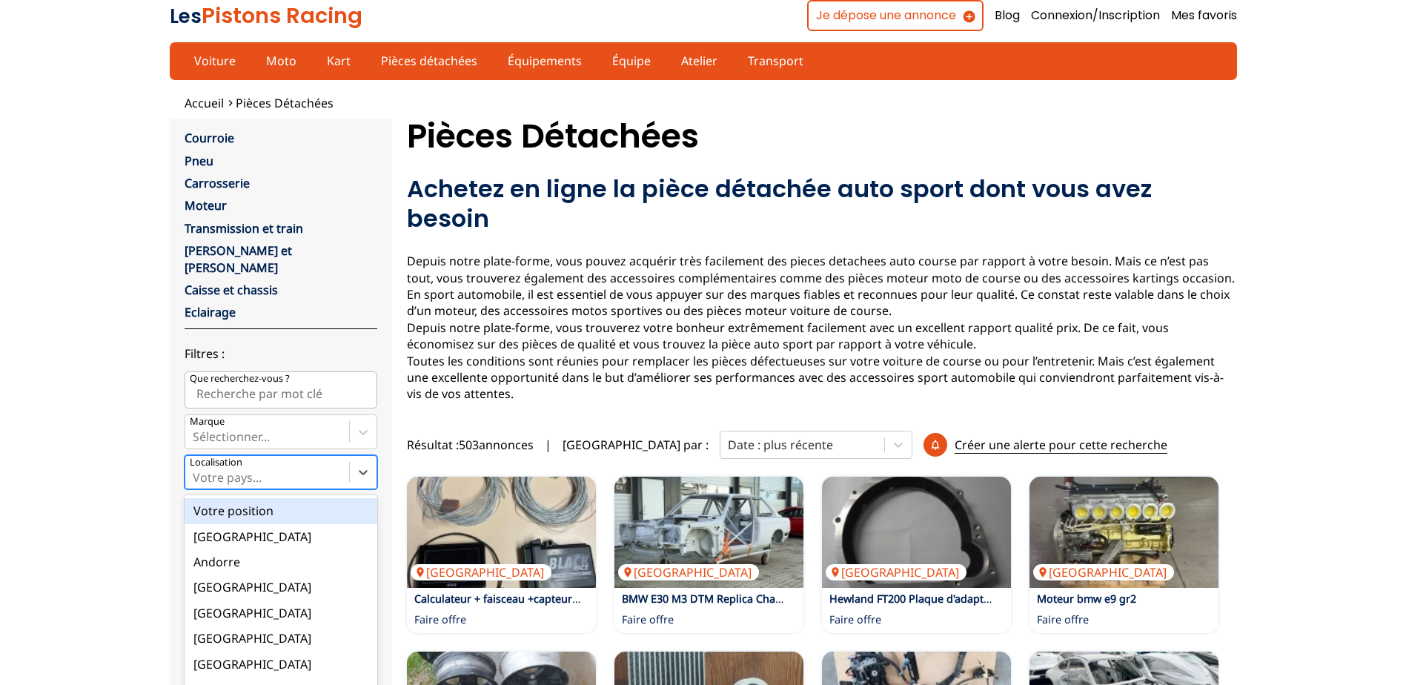
click at [358, 465] on icon at bounding box center [363, 472] width 15 height 15
click at [196, 471] on input "option Votre position focused, 1 of 18. 18 results available. Use Up and Down t…" at bounding box center [194, 477] width 3 height 13
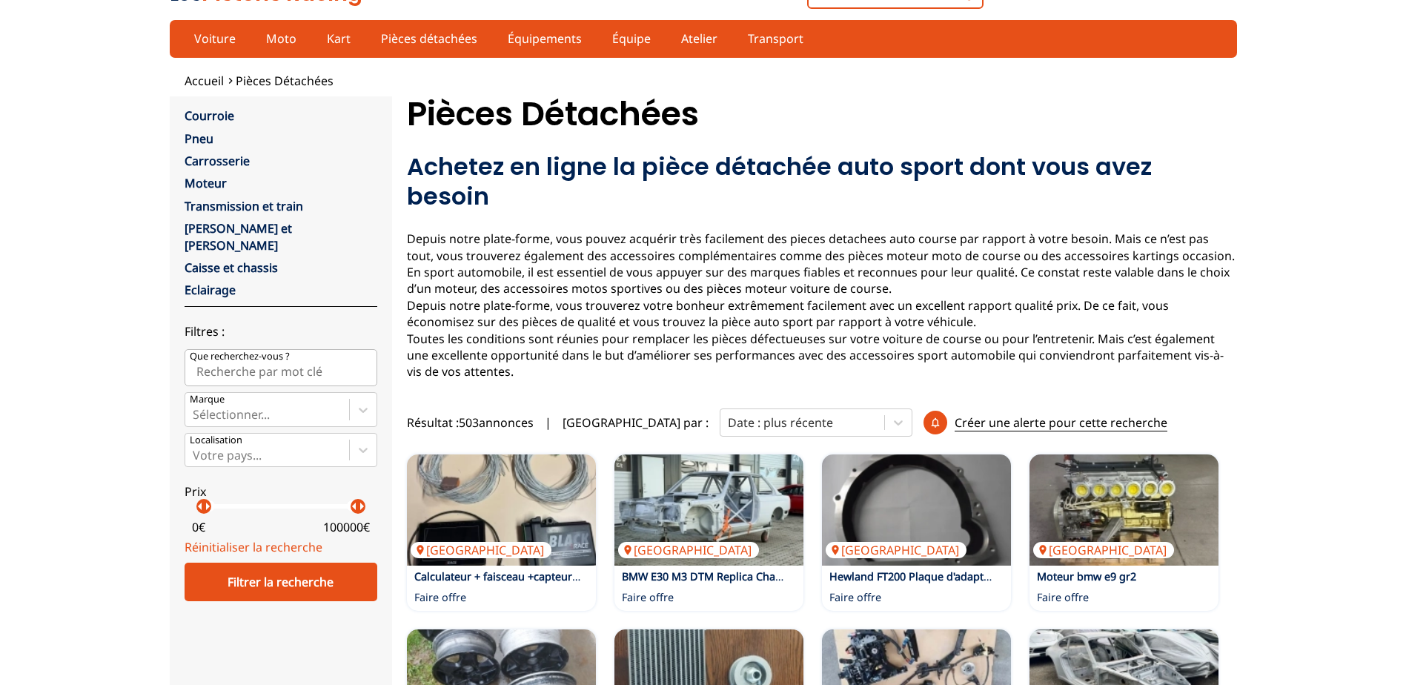
click at [416, 41] on link "Pièces détachées" at bounding box center [429, 38] width 116 height 25
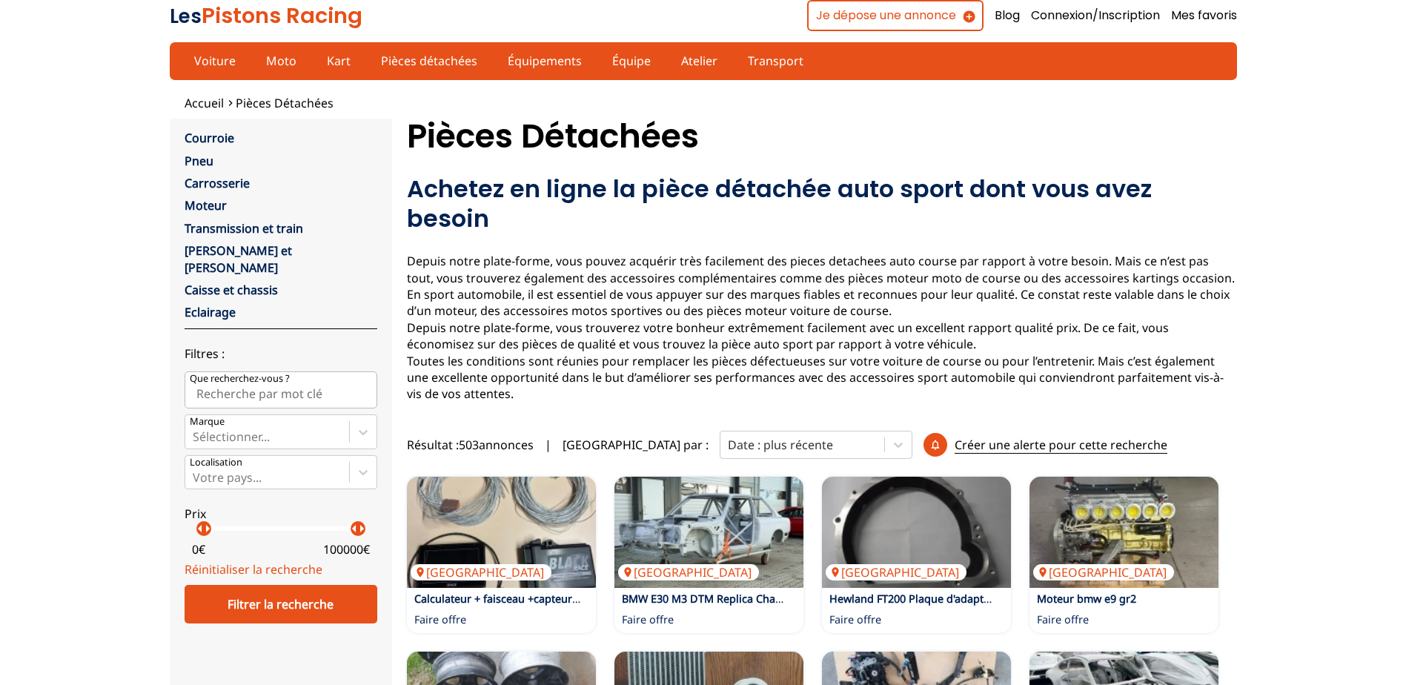
click at [360, 424] on div at bounding box center [363, 432] width 27 height 27
click at [196, 430] on input "Marque Sélectionner..." at bounding box center [194, 436] width 3 height 13
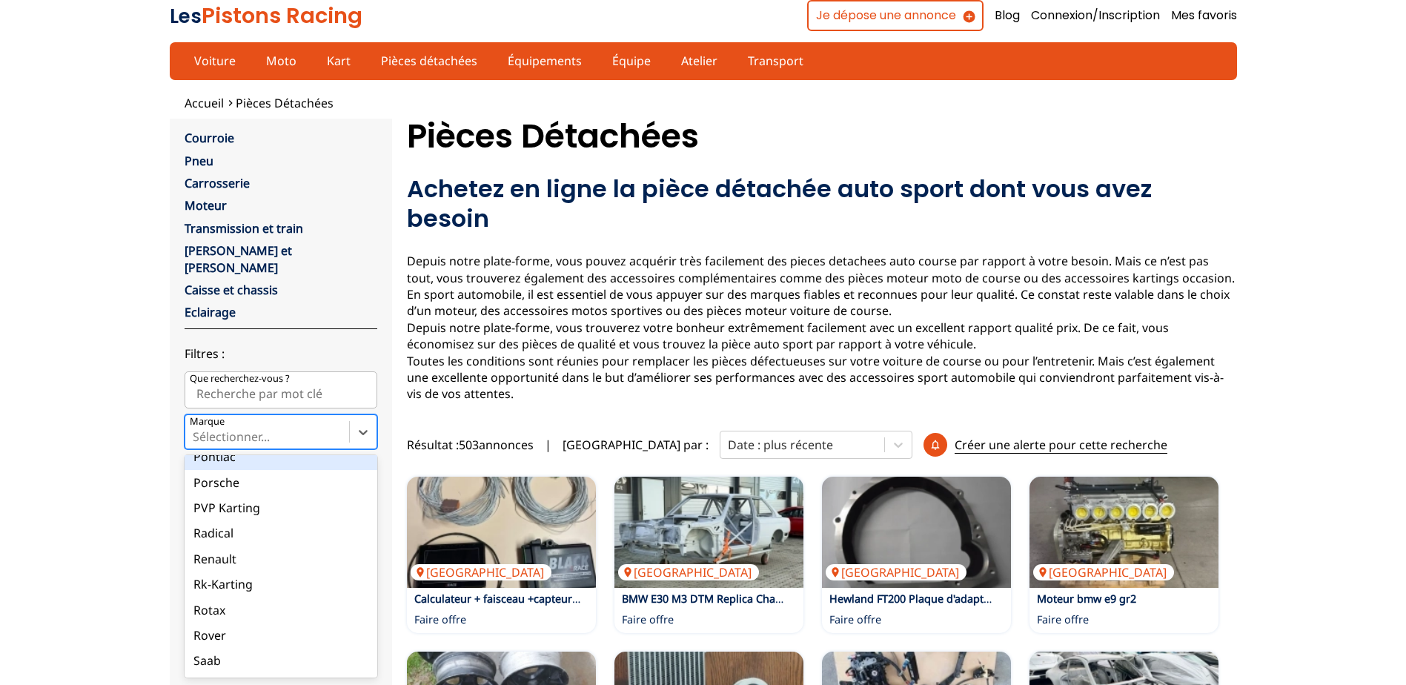
scroll to position [2668, 0]
click at [265, 466] on div "Renault" at bounding box center [281, 478] width 193 height 25
click at [196, 443] on input "Marque option Renault focused, 106 of 137. 137 results available. Use Up and Do…" at bounding box center [194, 436] width 3 height 13
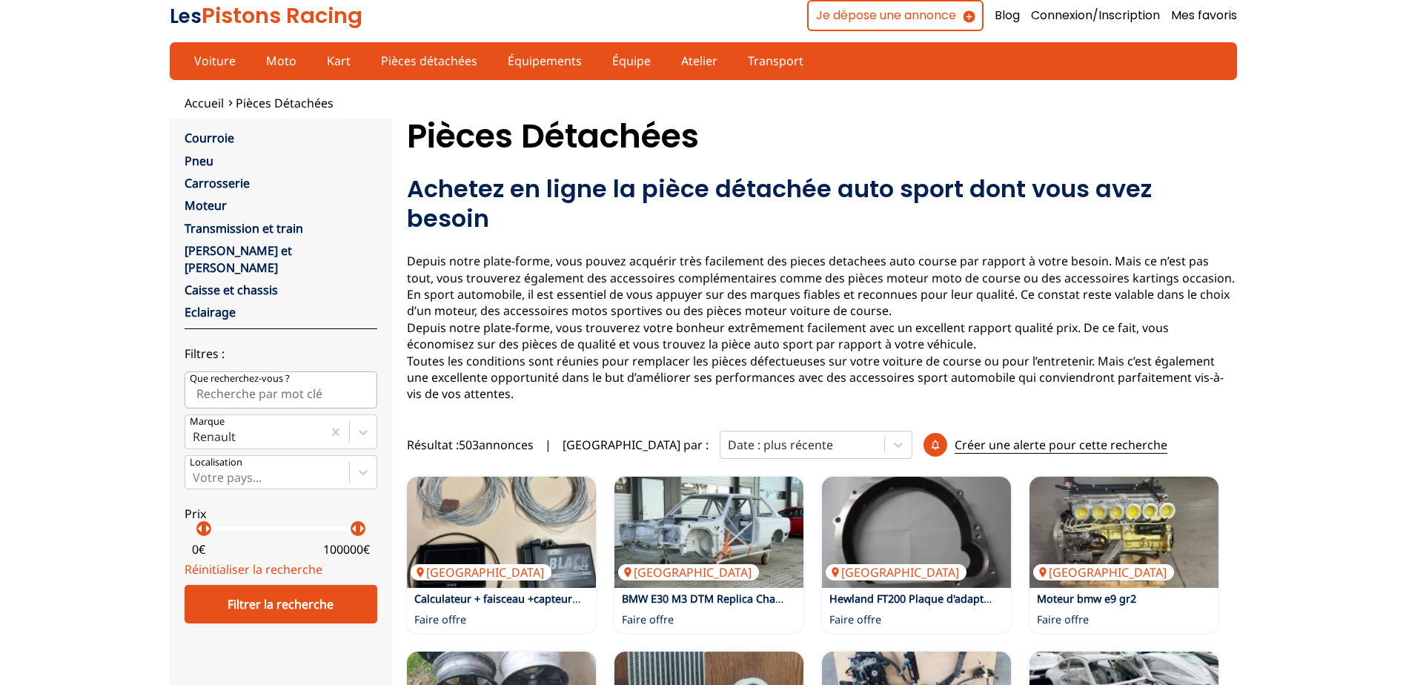
click at [308, 585] on div "Filtrer la recherche" at bounding box center [281, 604] width 193 height 39
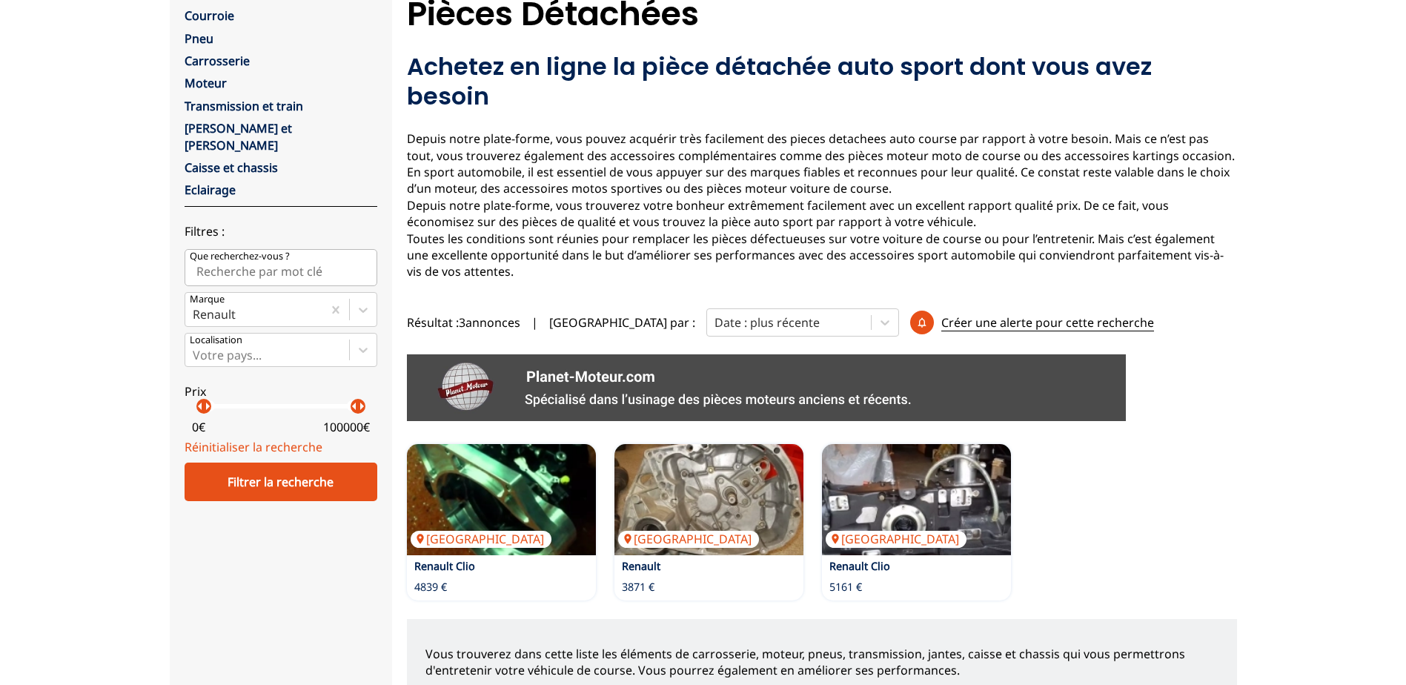
scroll to position [148, 0]
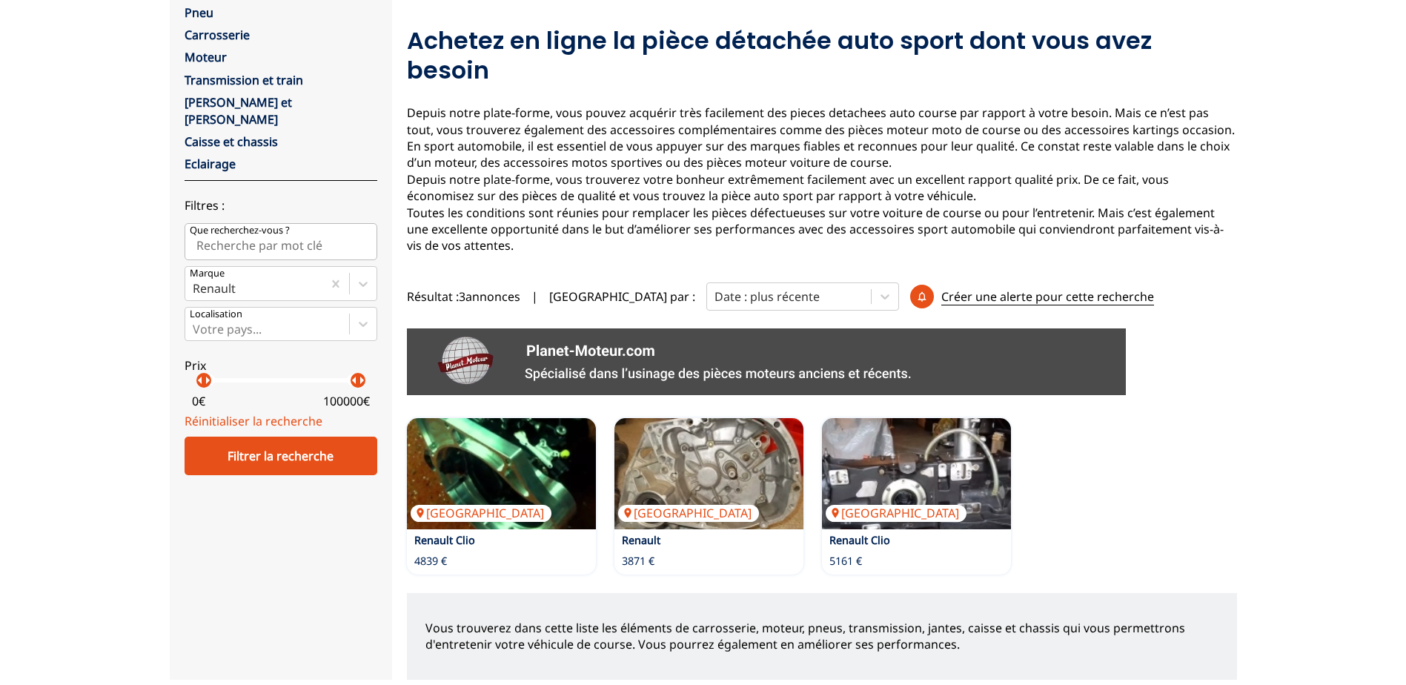
click at [905, 425] on img at bounding box center [916, 473] width 189 height 111
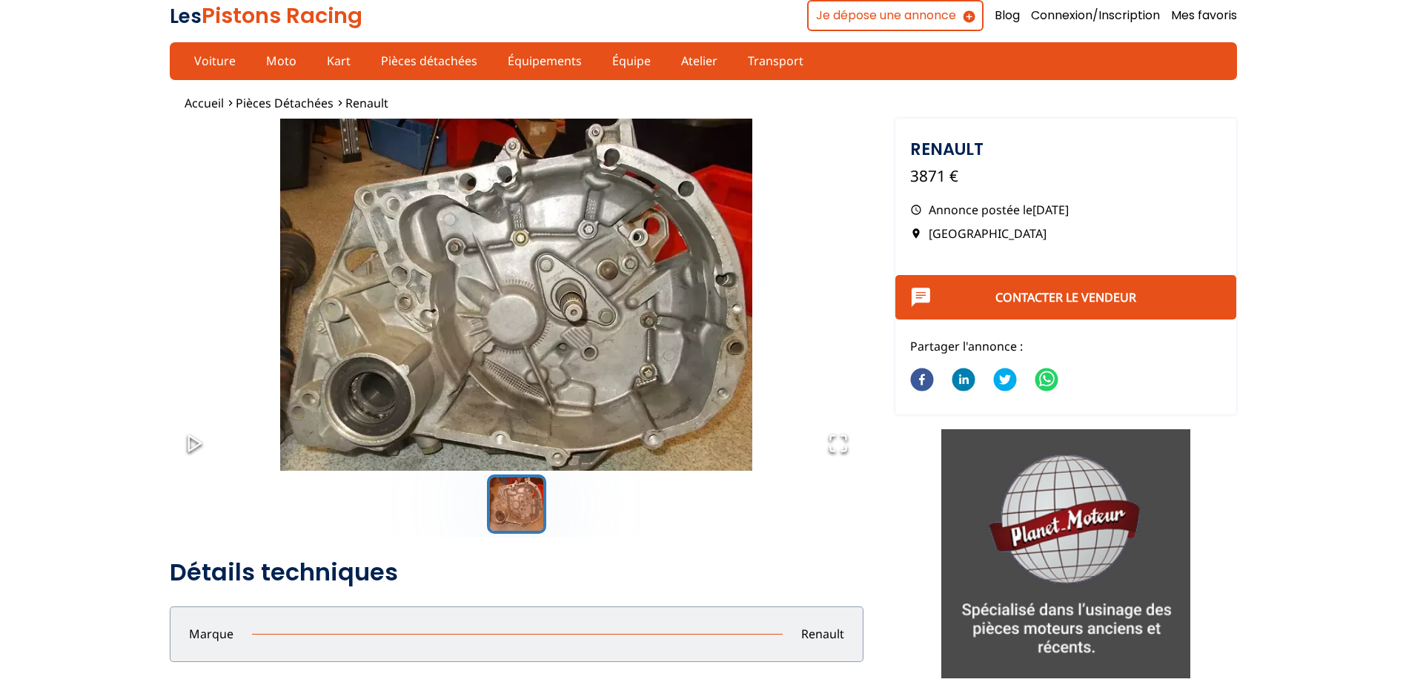
drag, startPoint x: 1101, startPoint y: 213, endPoint x: 1024, endPoint y: 202, distance: 78.0
click at [1024, 202] on p "Annonce postée le 29/06/2018" at bounding box center [1066, 210] width 312 height 16
drag, startPoint x: 1024, startPoint y: 202, endPoint x: 1064, endPoint y: 242, distance: 56.6
click at [1064, 242] on div "Renault 3871 € Annonce postée le 29/06/2018 Espagne" at bounding box center [1066, 195] width 342 height 153
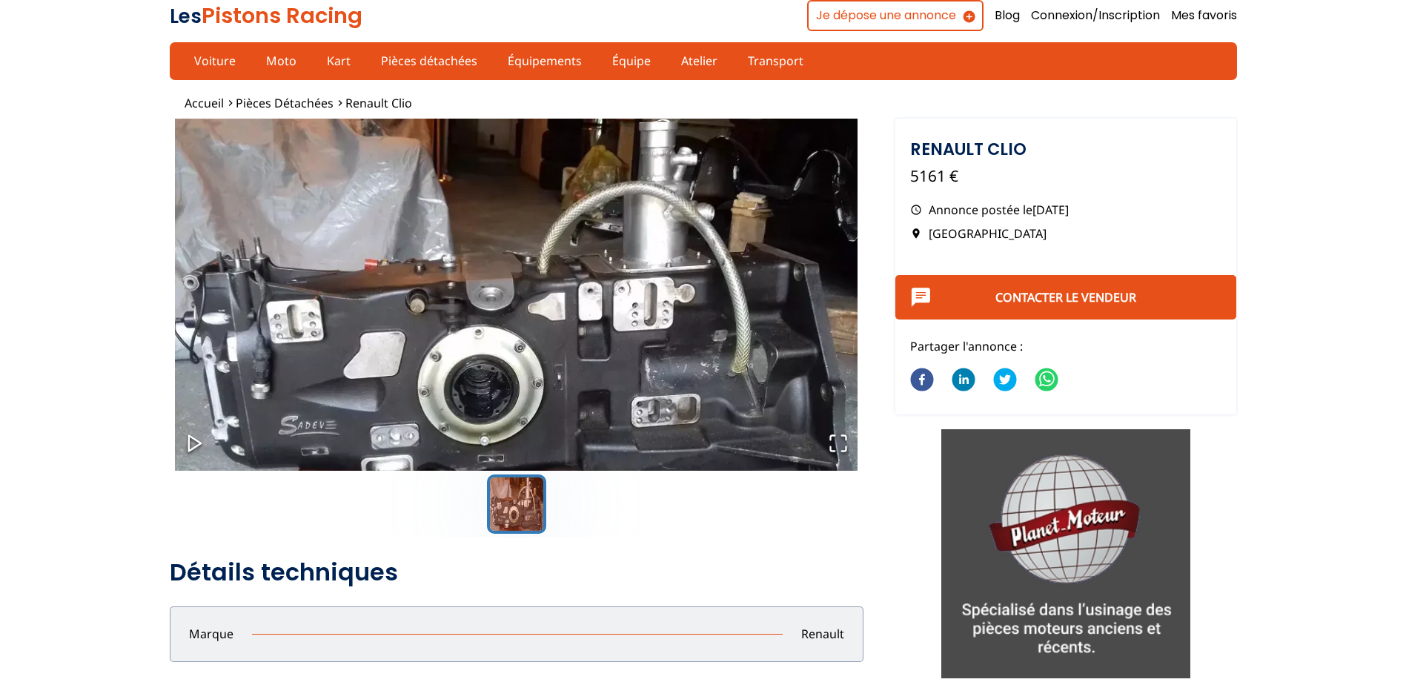
click at [404, 57] on link "Pièces détachées" at bounding box center [429, 60] width 116 height 25
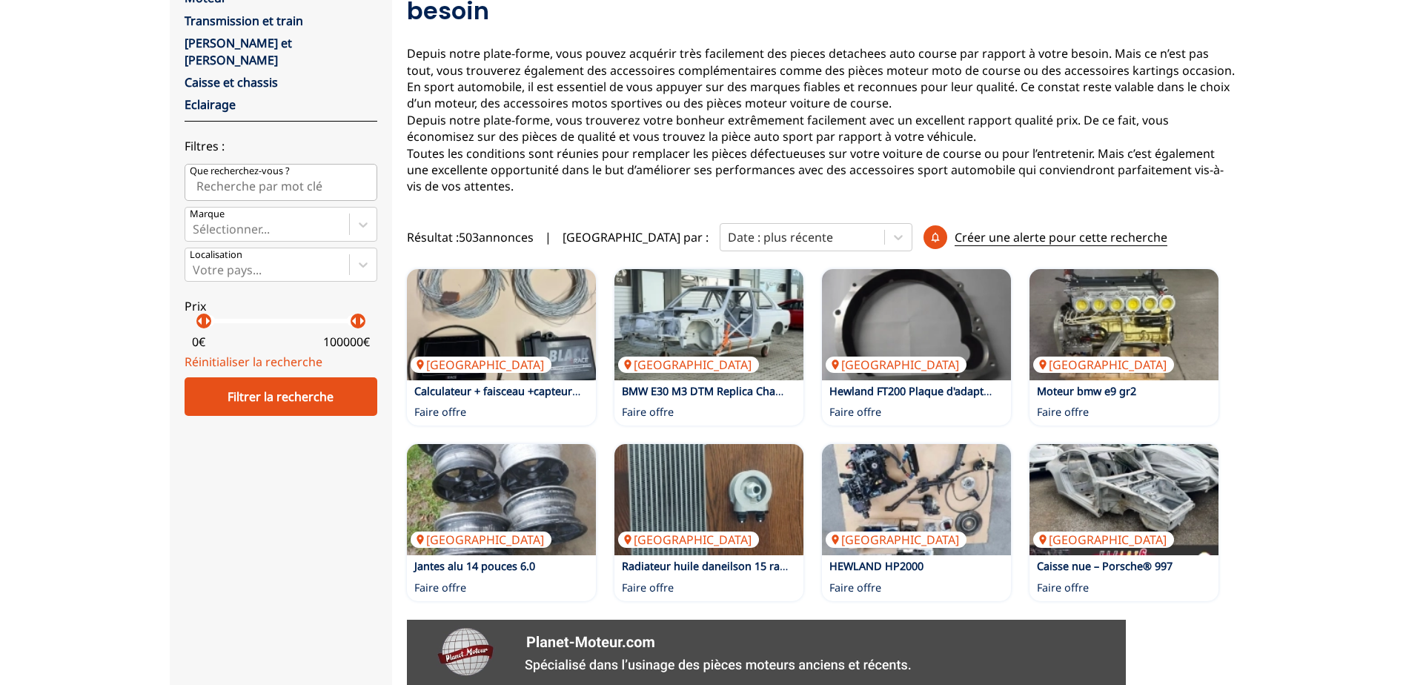
scroll to position [222, 0]
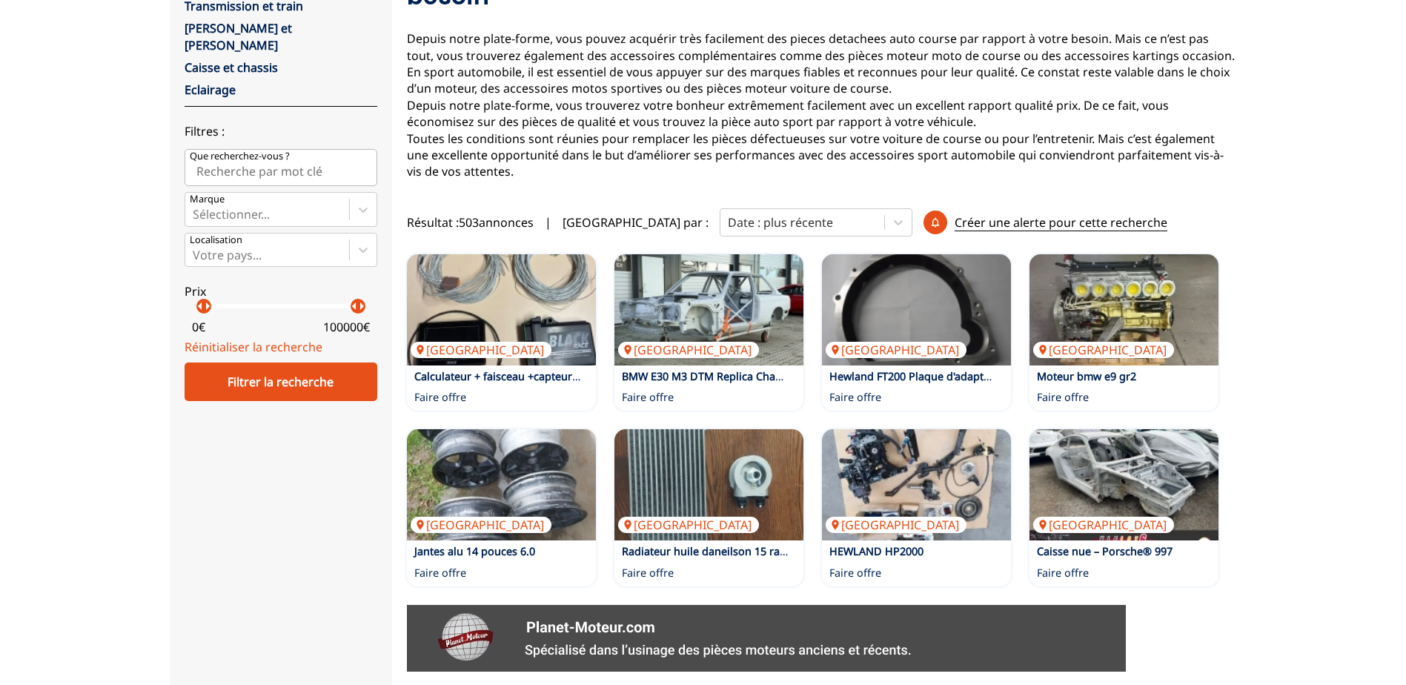
click at [545, 262] on img at bounding box center [501, 309] width 189 height 111
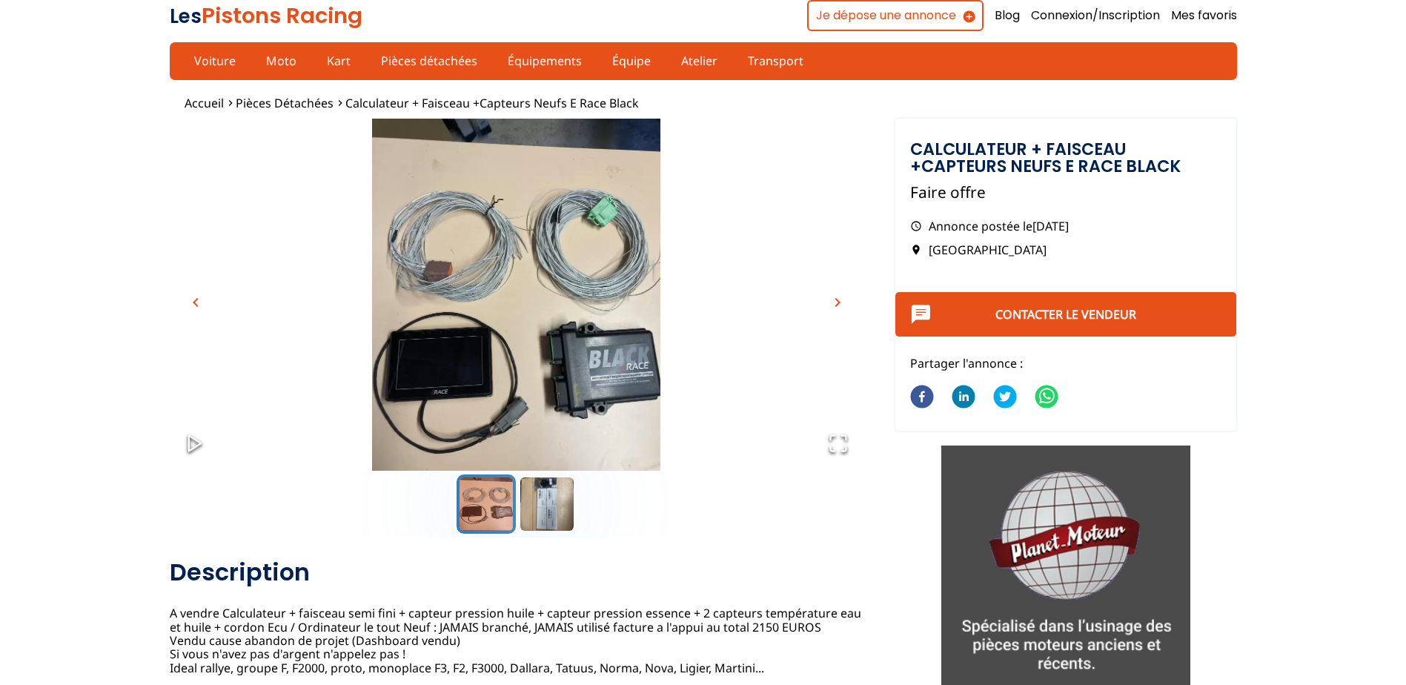
click at [834, 301] on span "chevron_right" at bounding box center [837, 302] width 18 height 18
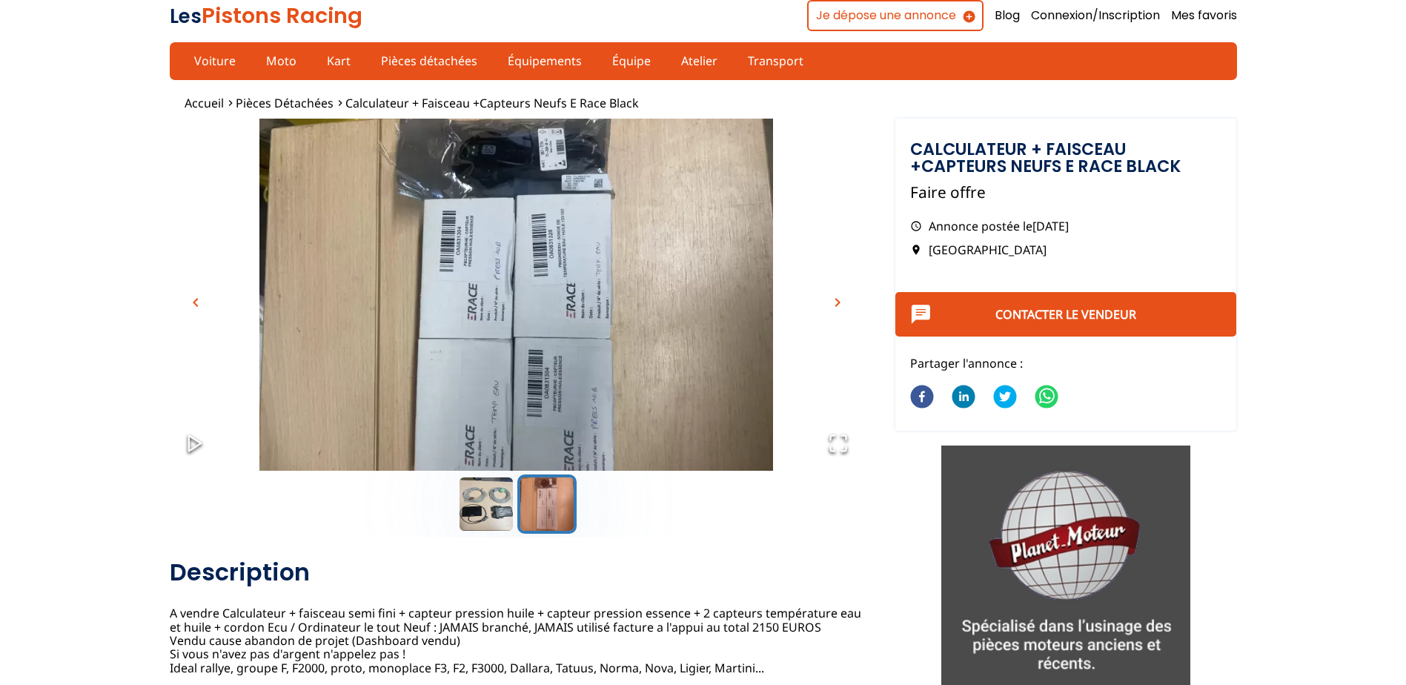
click at [840, 301] on span "chevron_right" at bounding box center [837, 302] width 18 height 18
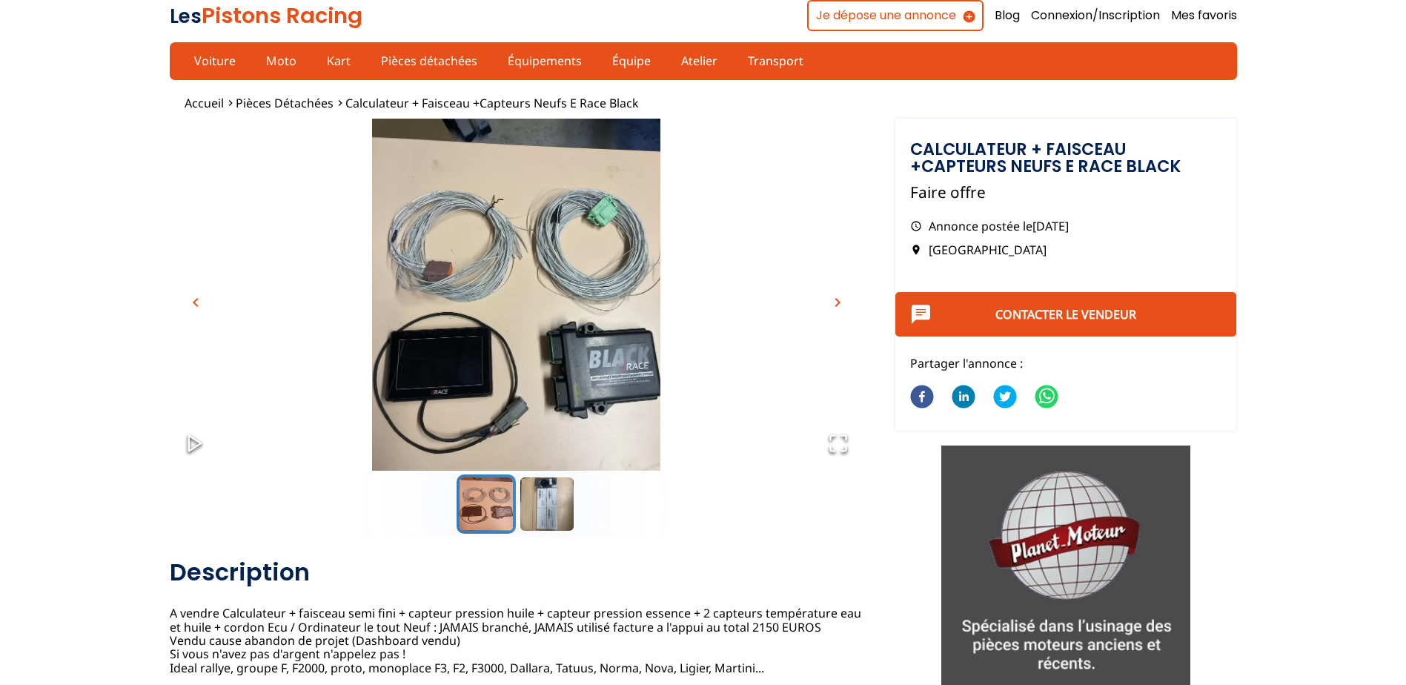
click at [307, 104] on span "Pièces détachées" at bounding box center [285, 103] width 98 height 16
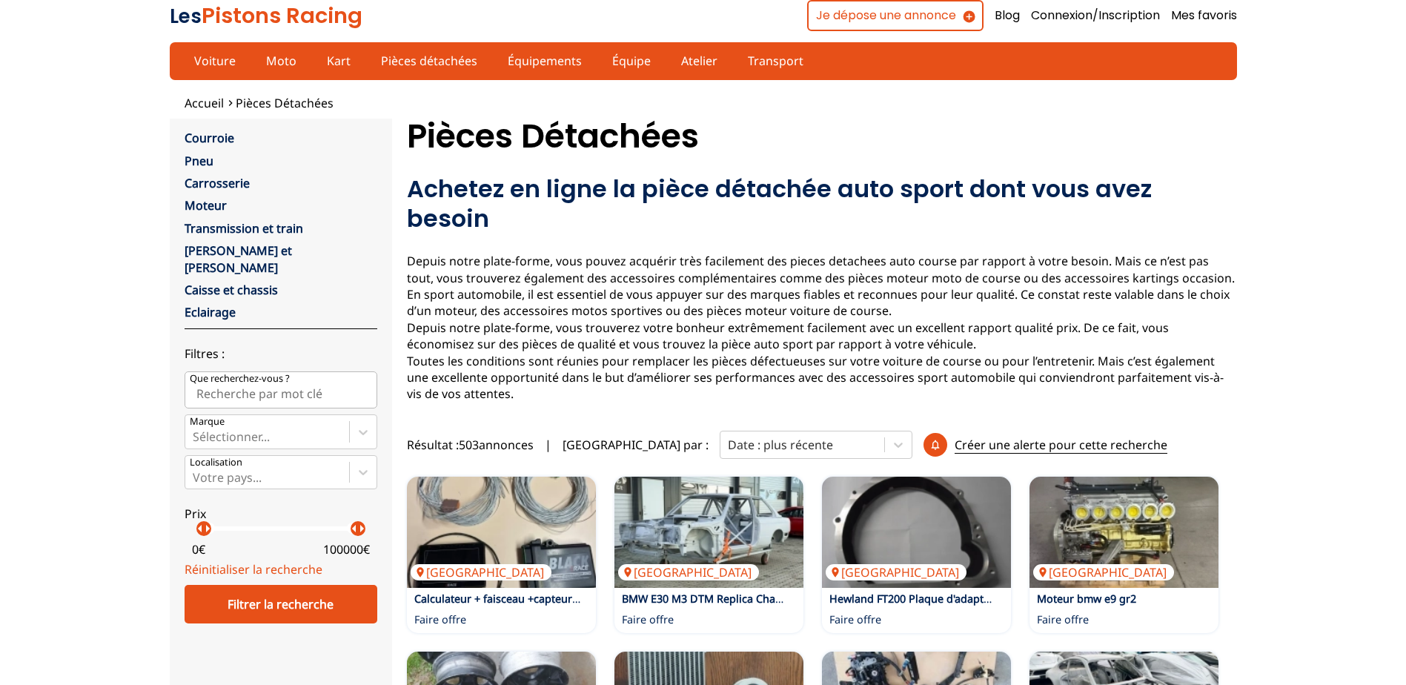
click at [218, 228] on link "Transmission et train" at bounding box center [244, 228] width 119 height 16
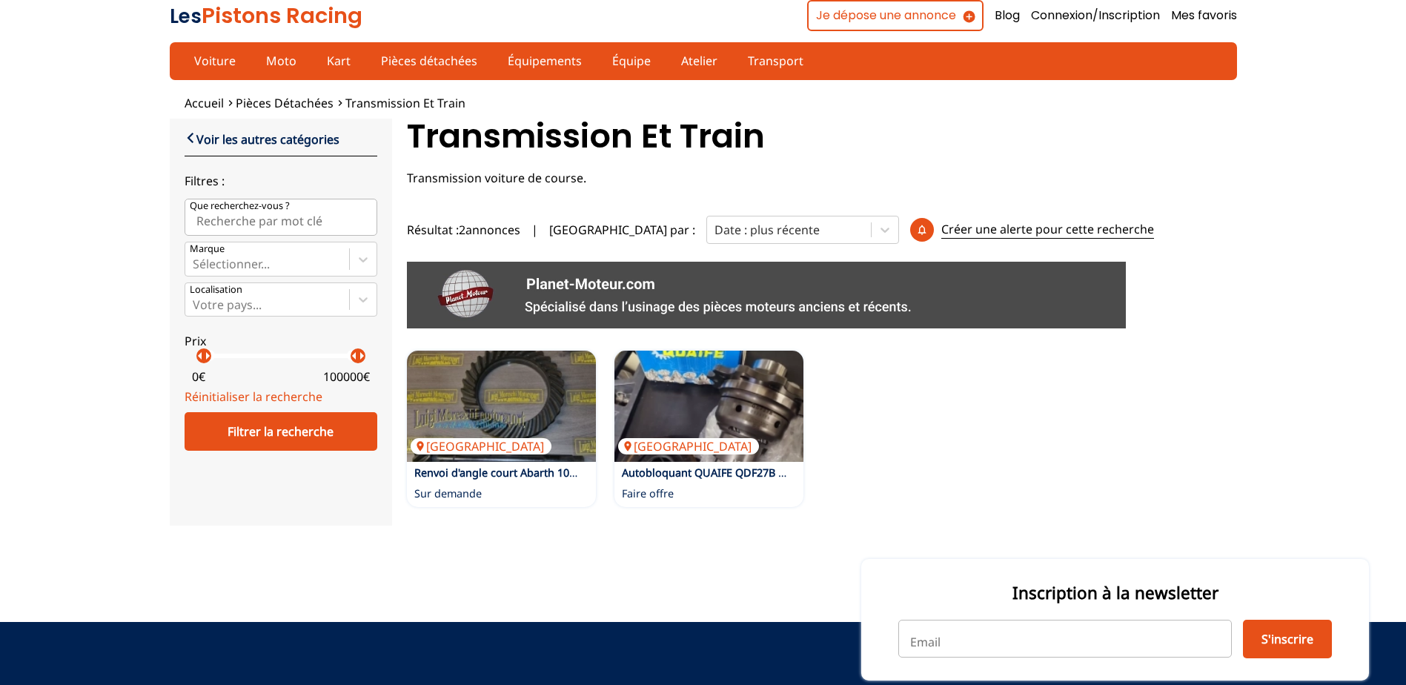
click at [250, 103] on span "Pièces détachées" at bounding box center [285, 103] width 98 height 16
